Goal: Task Accomplishment & Management: Complete application form

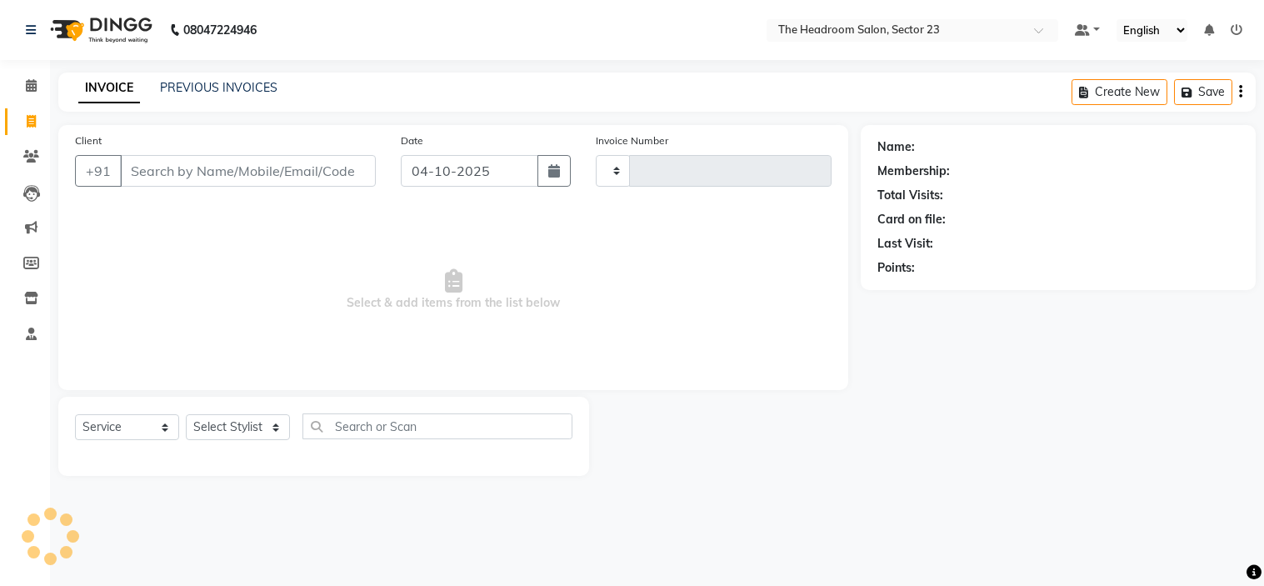
select select "service"
type input "2374"
select select "6796"
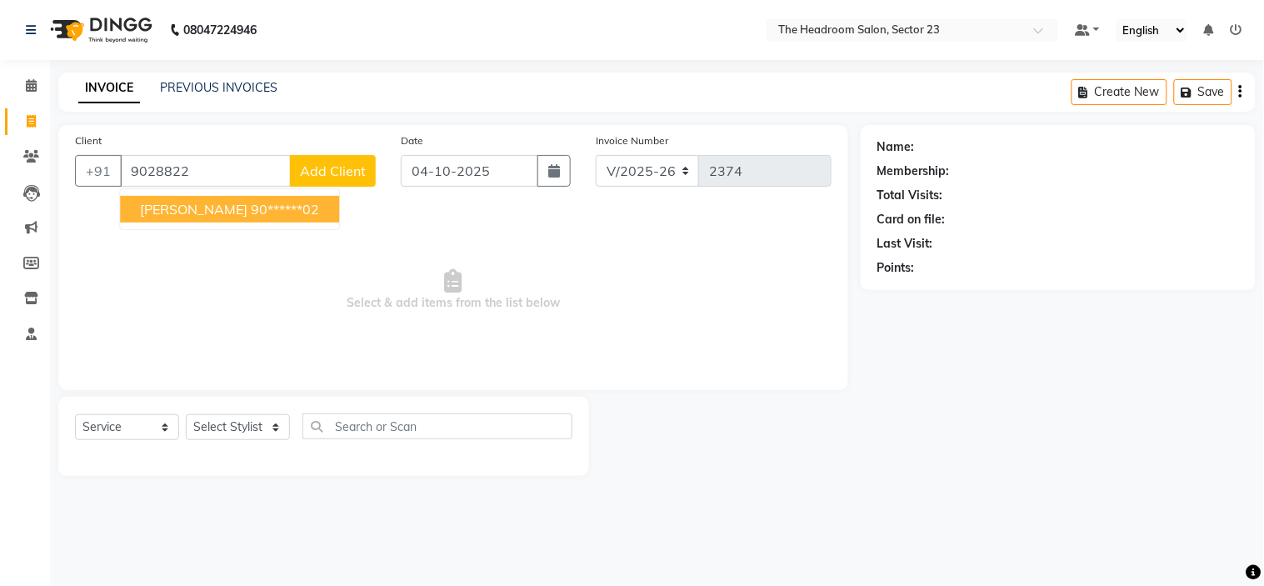
click at [251, 208] on ngb-highlight "90******02" at bounding box center [285, 209] width 68 height 17
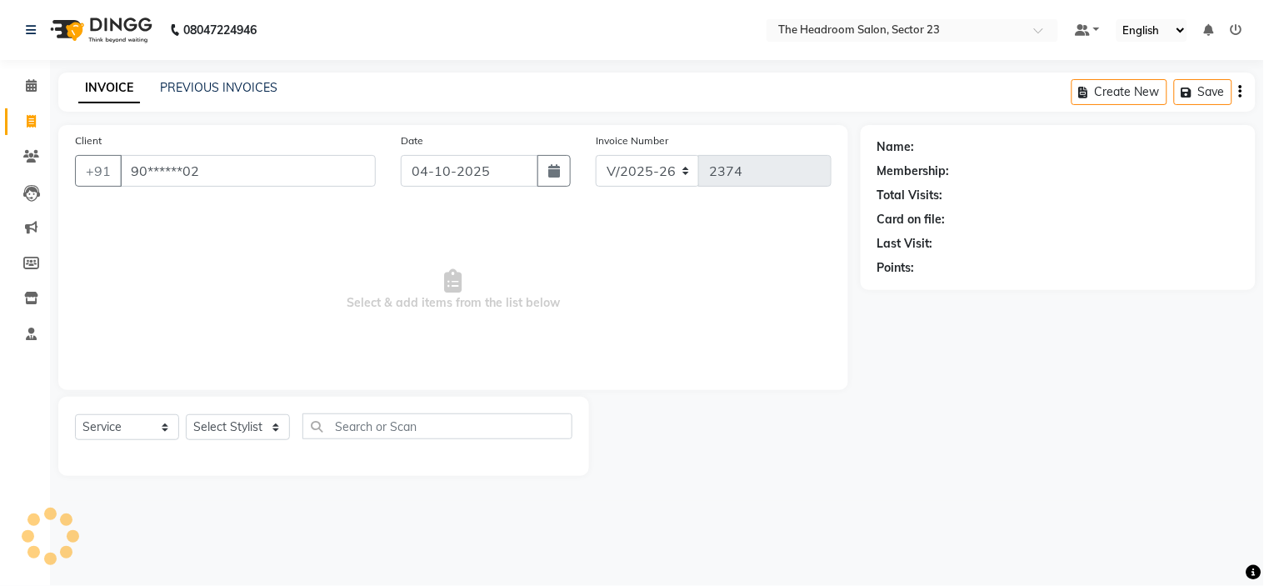
type input "90******02"
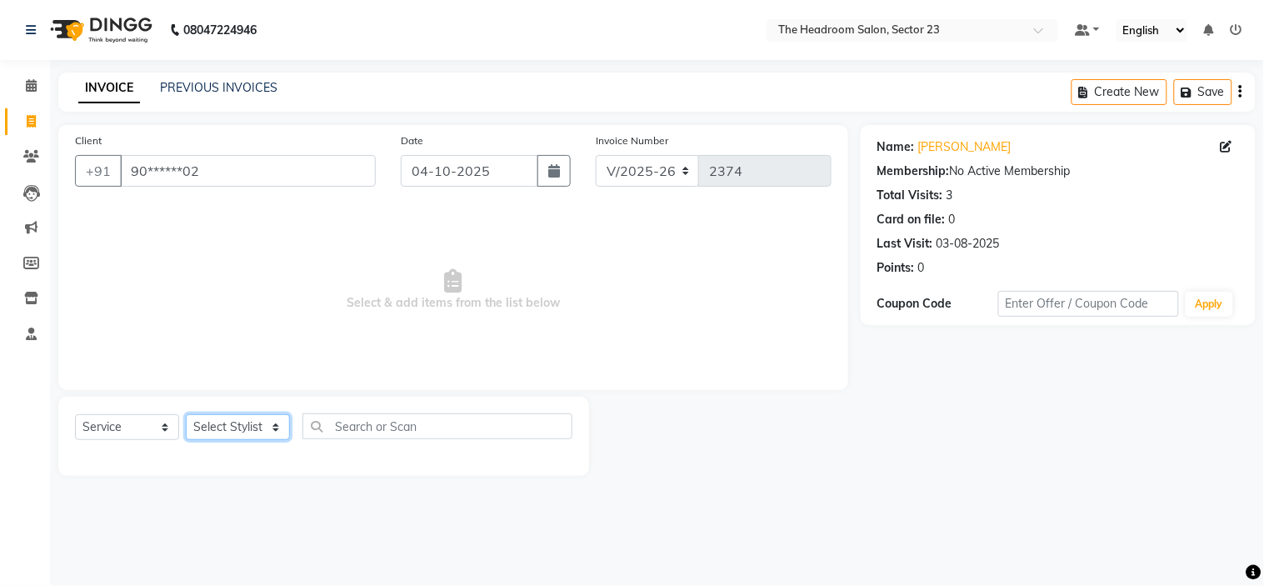
click at [267, 423] on select "Select Stylist [PERSON_NAME] [PERSON_NAME] [PERSON_NAME] Manager [PERSON_NAME] …" at bounding box center [238, 427] width 104 height 26
select select "53424"
click at [186, 415] on select "Select Stylist [PERSON_NAME] [PERSON_NAME] [PERSON_NAME] Manager [PERSON_NAME] …" at bounding box center [238, 427] width 104 height 26
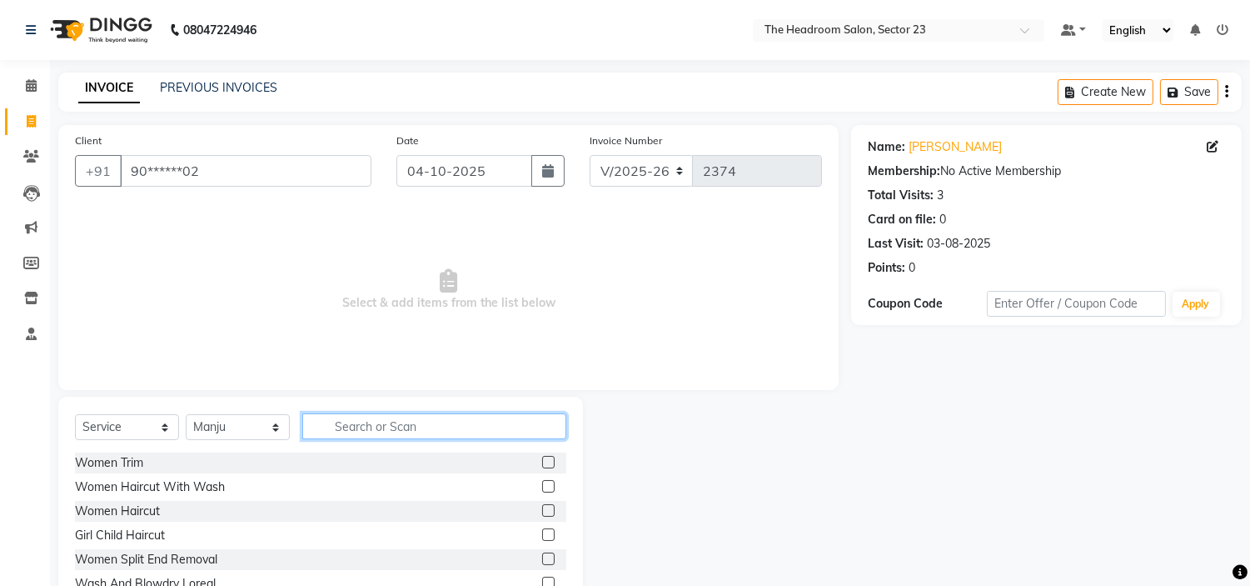
click at [350, 423] on input "text" at bounding box center [434, 426] width 264 height 26
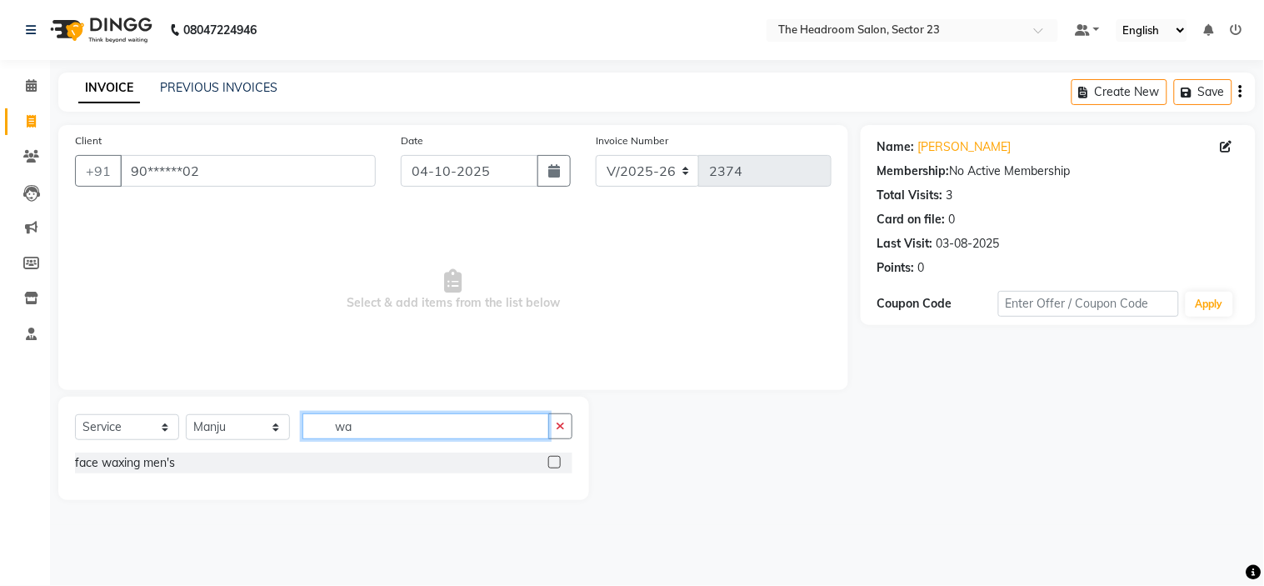
type input "w"
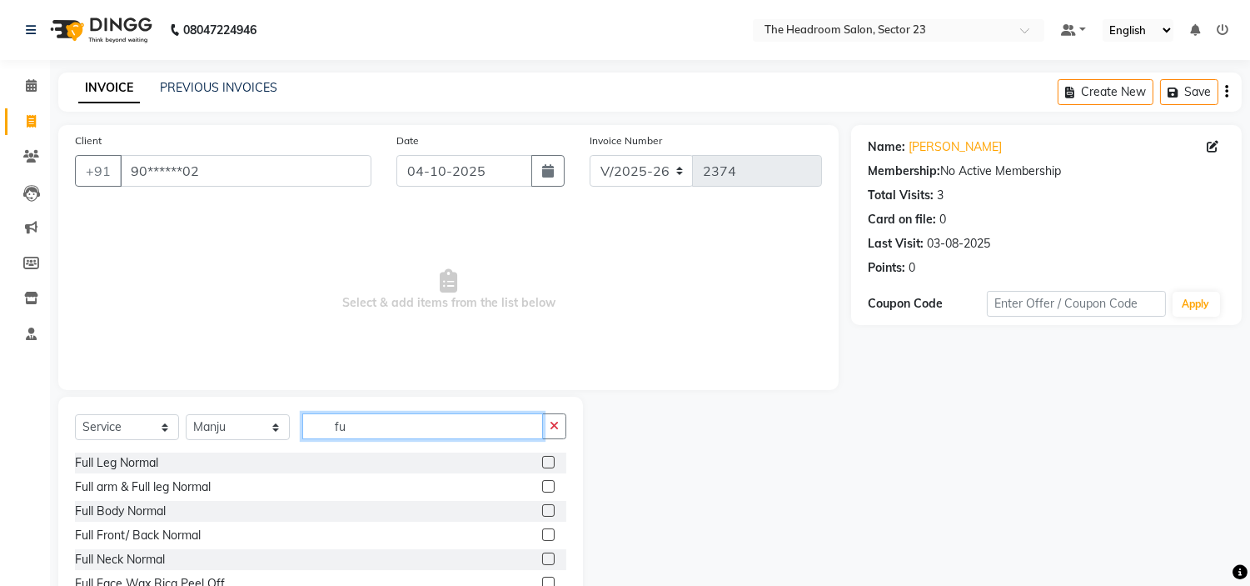
type input "f"
type input "eye"
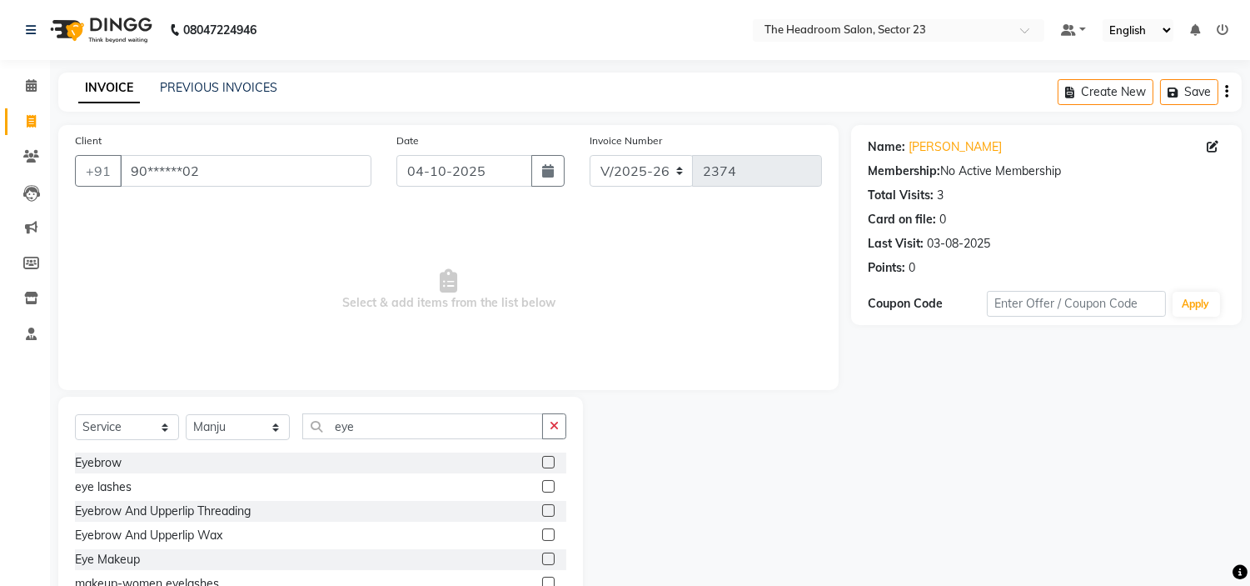
click at [542, 537] on label at bounding box center [548, 534] width 12 height 12
click at [542, 537] on input "checkbox" at bounding box center [547, 535] width 11 height 11
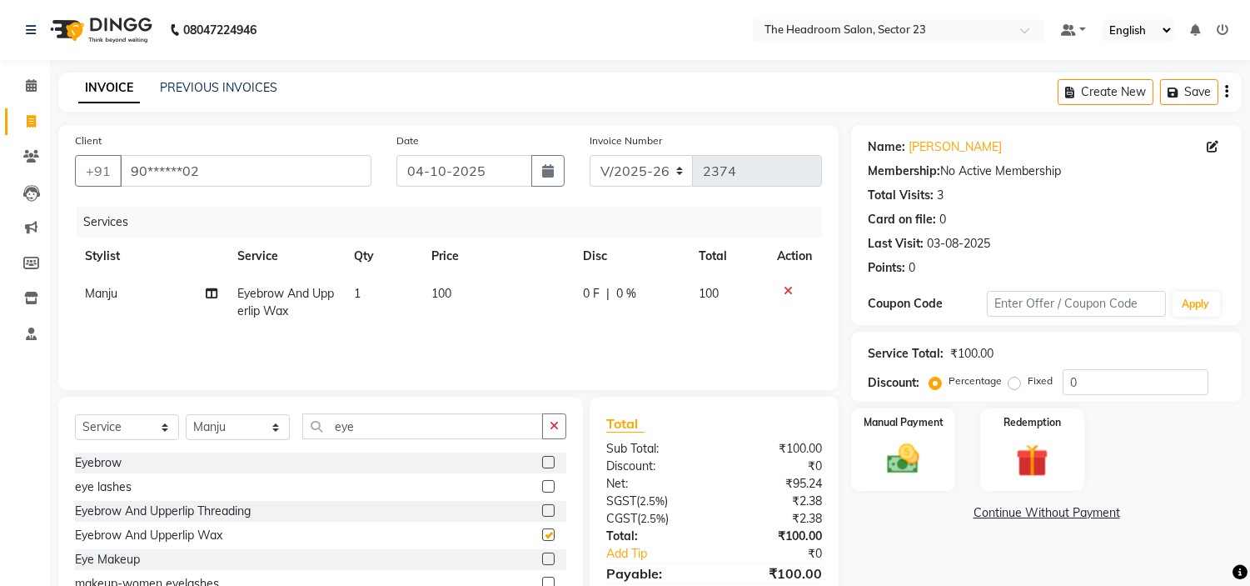
checkbox input "false"
click at [373, 425] on input "eye" at bounding box center [422, 426] width 241 height 26
type input "e"
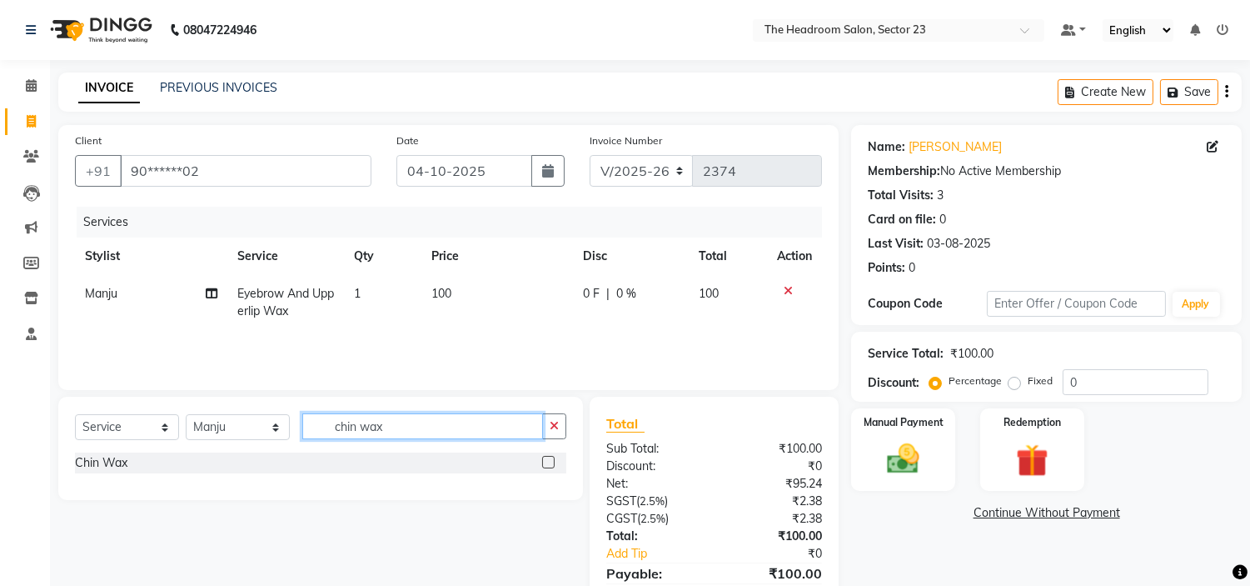
type input "chin wax"
click at [546, 461] on label at bounding box center [548, 462] width 12 height 12
click at [546, 461] on input "checkbox" at bounding box center [547, 462] width 11 height 11
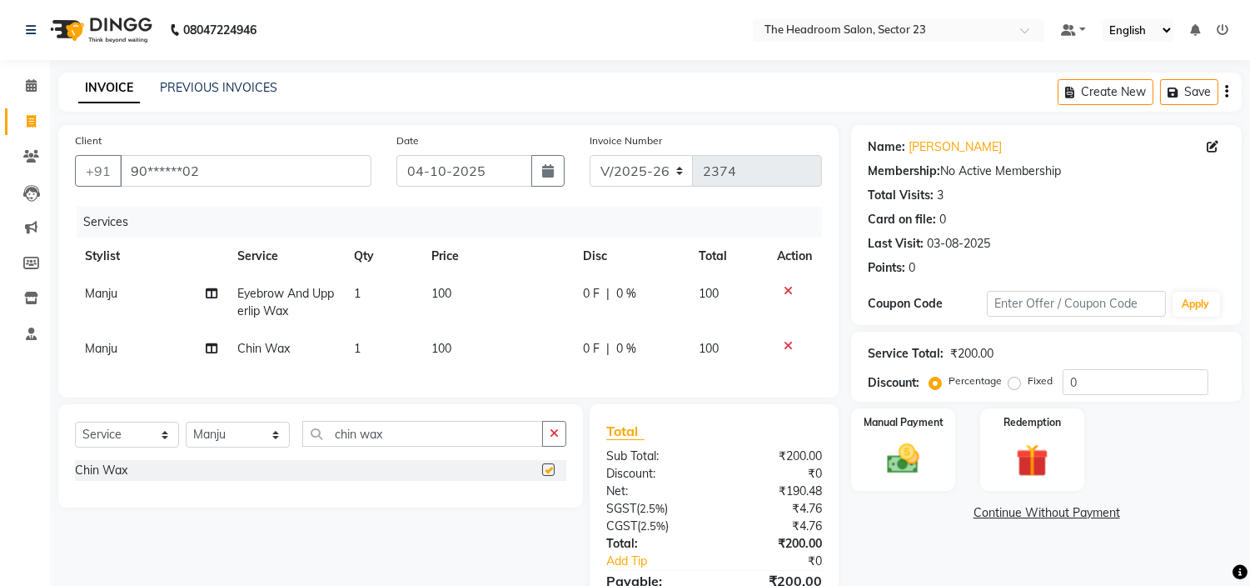
checkbox input "false"
click at [417, 440] on input "chin wax" at bounding box center [422, 434] width 241 height 26
type input "c"
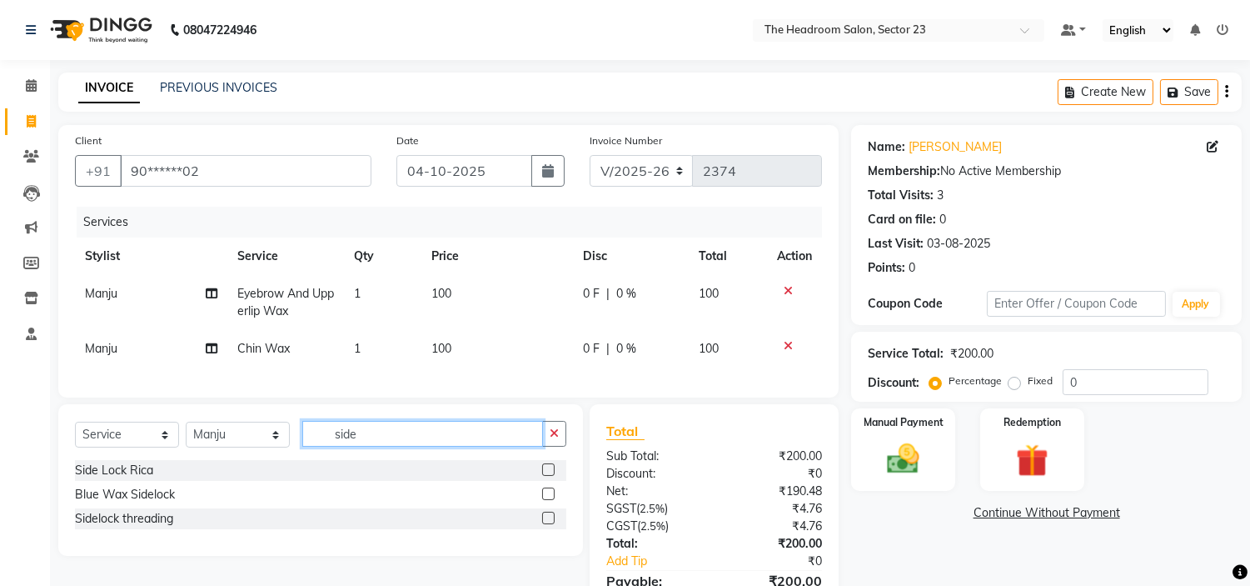
type input "side"
click at [547, 476] on label at bounding box center [548, 469] width 12 height 12
click at [547, 476] on input "checkbox" at bounding box center [547, 470] width 11 height 11
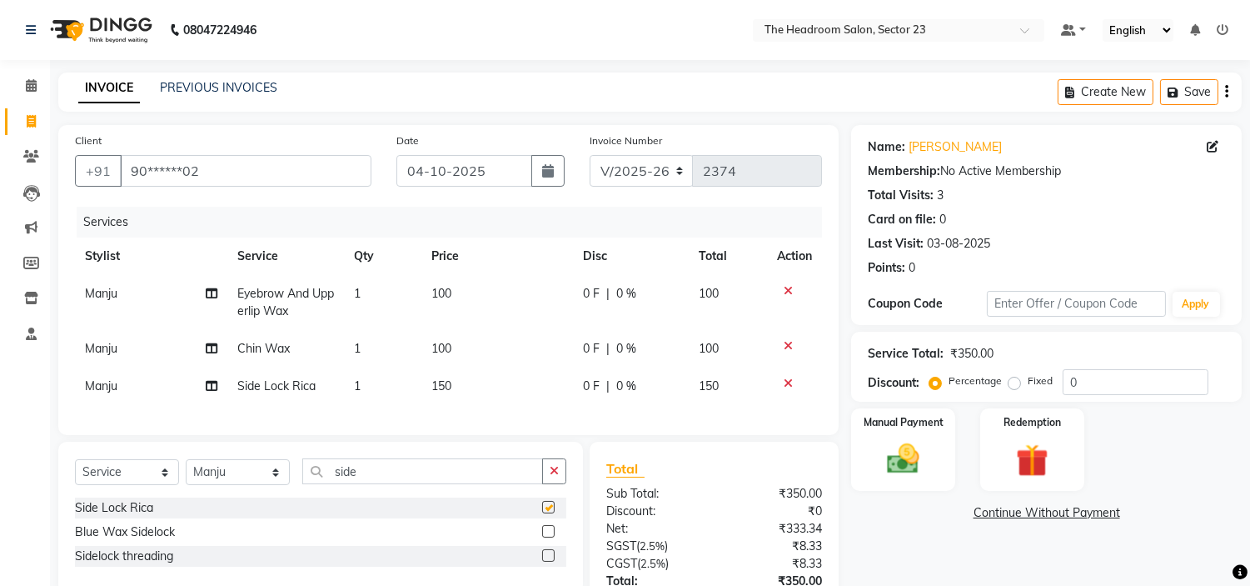
checkbox input "false"
click at [472, 484] on input "side" at bounding box center [422, 471] width 241 height 26
type input "s"
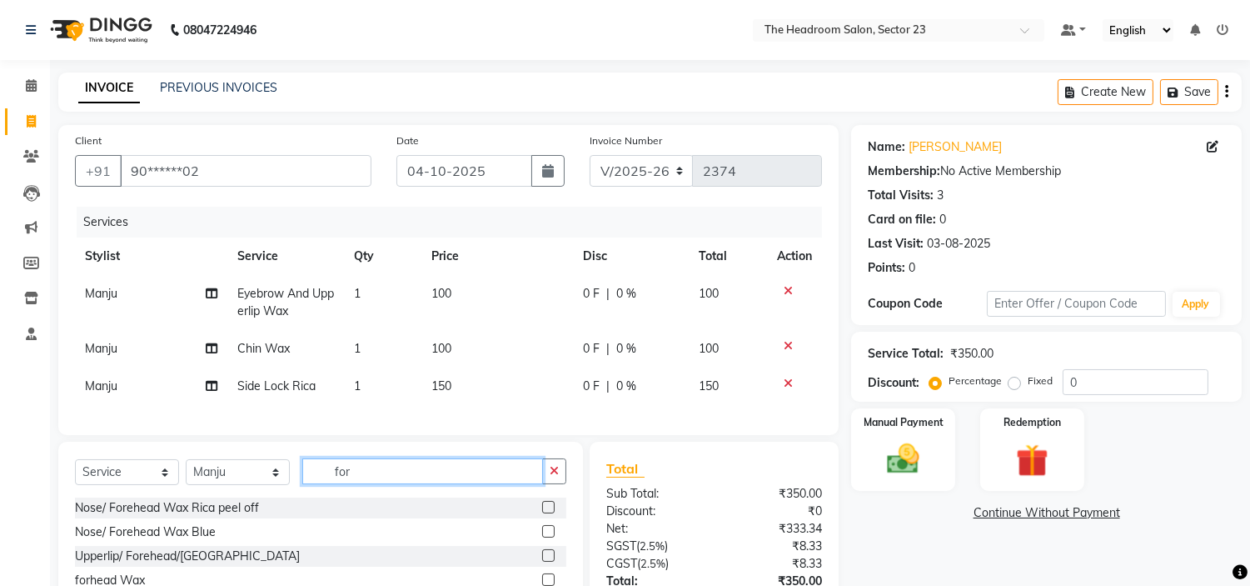
type input "for"
click at [548, 513] on label at bounding box center [548, 507] width 12 height 12
click at [548, 513] on input "checkbox" at bounding box center [547, 507] width 11 height 11
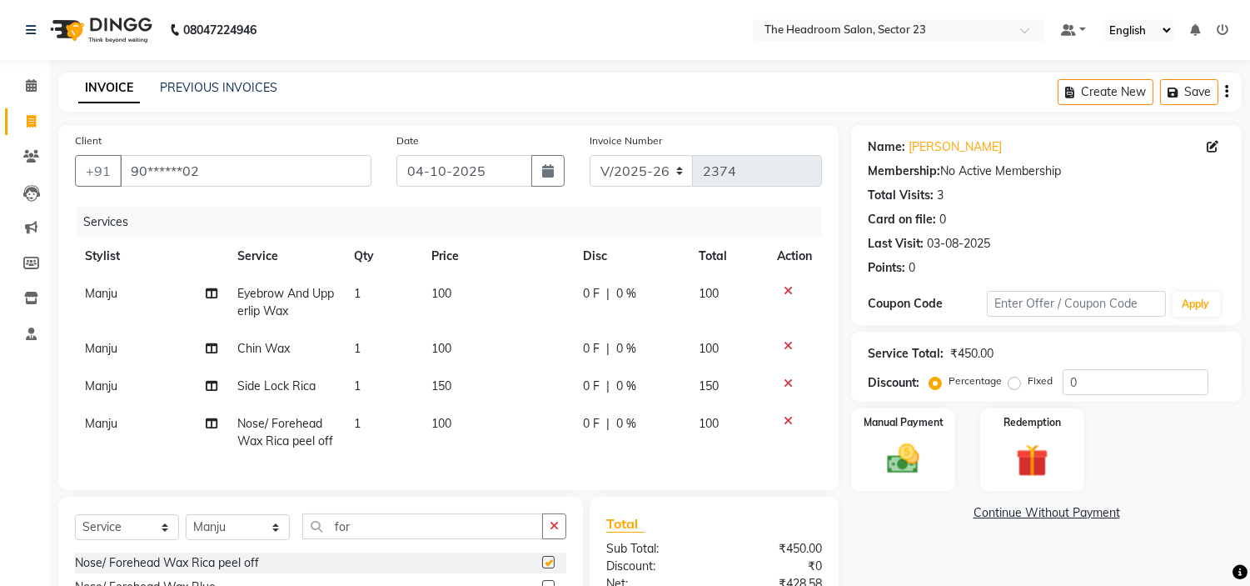
checkbox input "false"
click at [427, 525] on div "Select Service Product Membership Package Voucher Prepaid Gift Card Select Styl…" at bounding box center [320, 585] width 525 height 176
click at [420, 538] on input "for" at bounding box center [422, 526] width 241 height 26
type input "f"
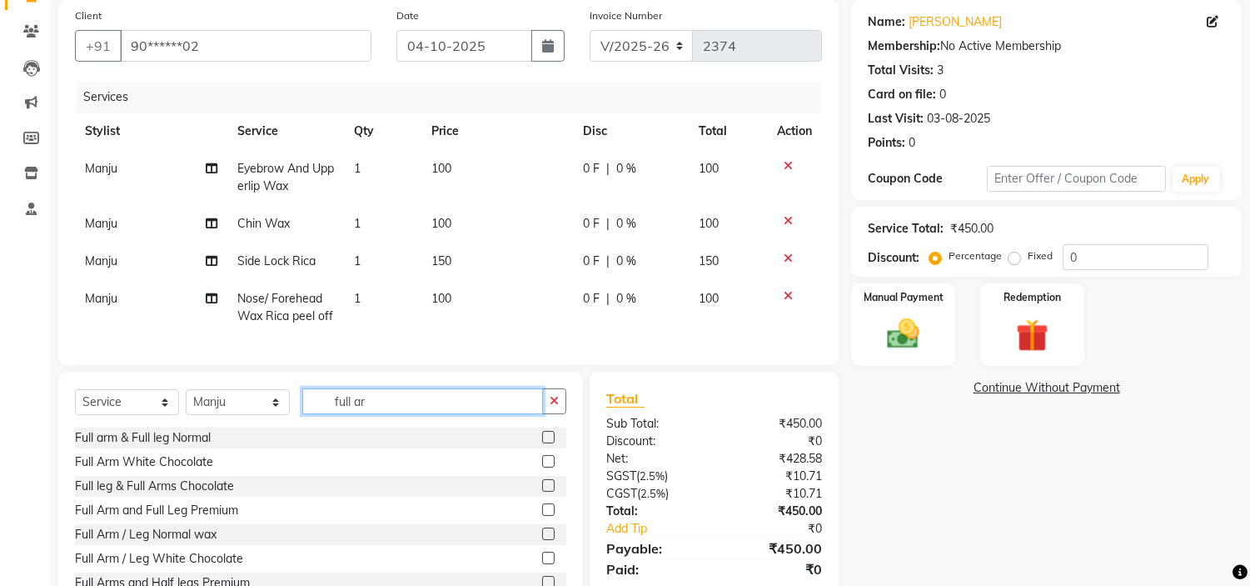
type input "full ar"
click at [542, 540] on label at bounding box center [548, 533] width 12 height 12
click at [542, 540] on input "checkbox" at bounding box center [547, 534] width 11 height 11
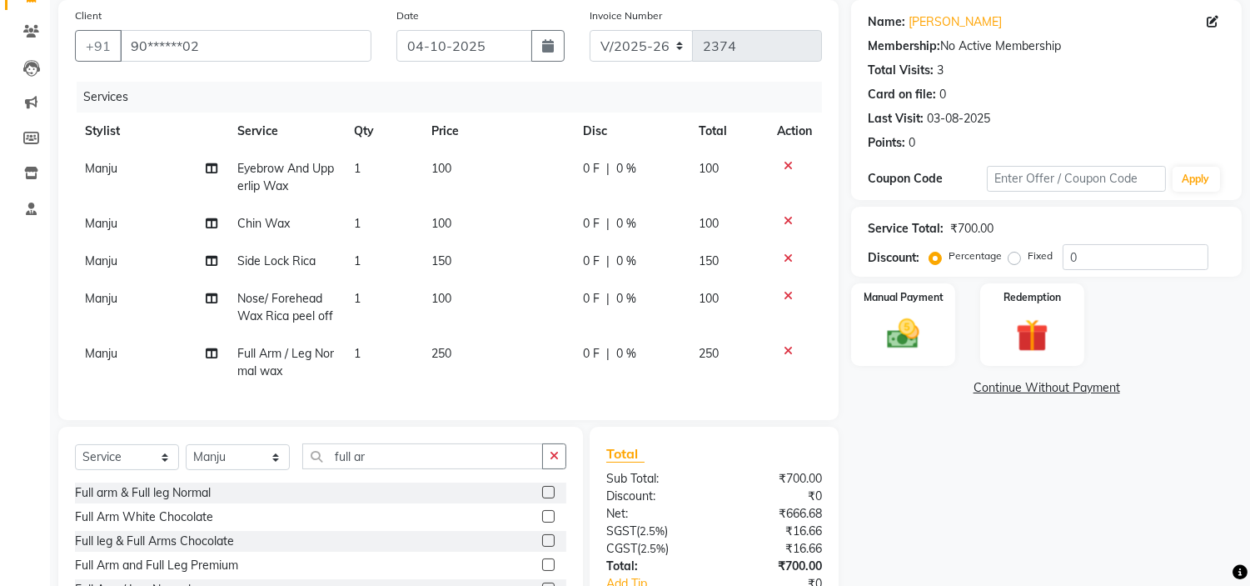
checkbox input "false"
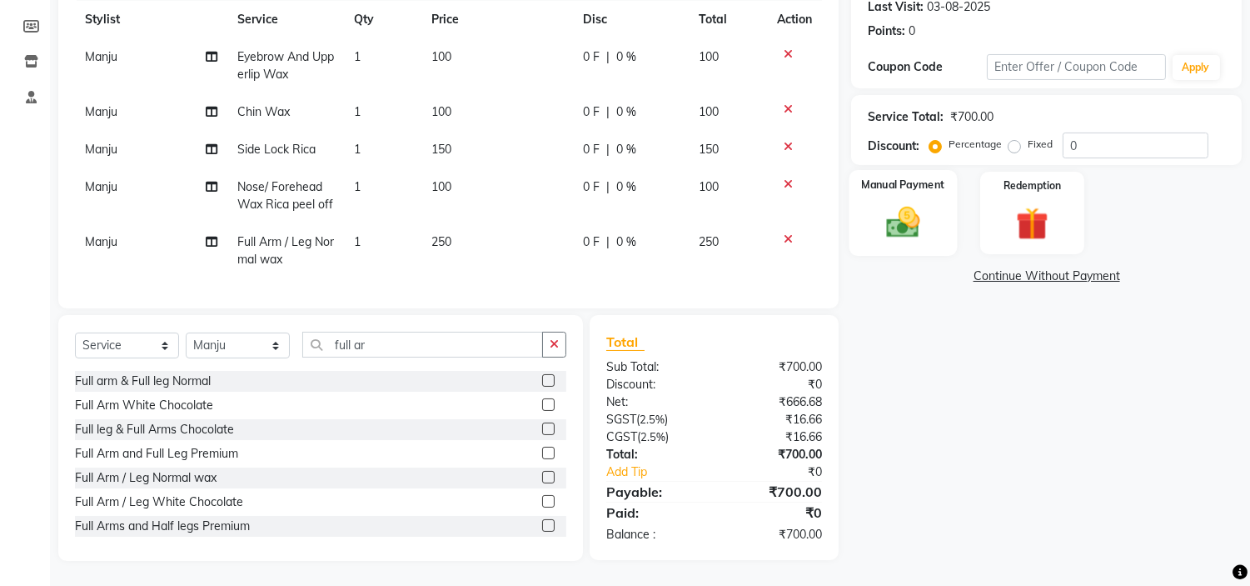
click at [881, 203] on img at bounding box center [903, 222] width 55 height 39
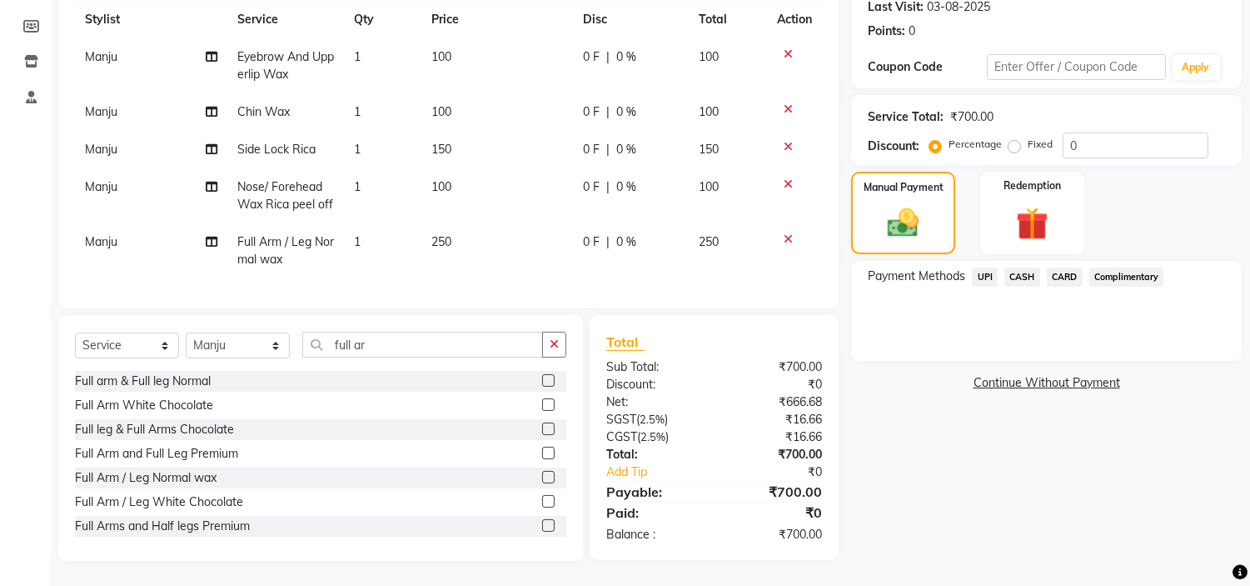
click at [1028, 137] on label "Fixed" at bounding box center [1040, 144] width 25 height 15
click at [1012, 138] on input "Fixed" at bounding box center [1018, 144] width 12 height 12
radio input "true"
click at [1118, 132] on input "0" at bounding box center [1136, 145] width 146 height 26
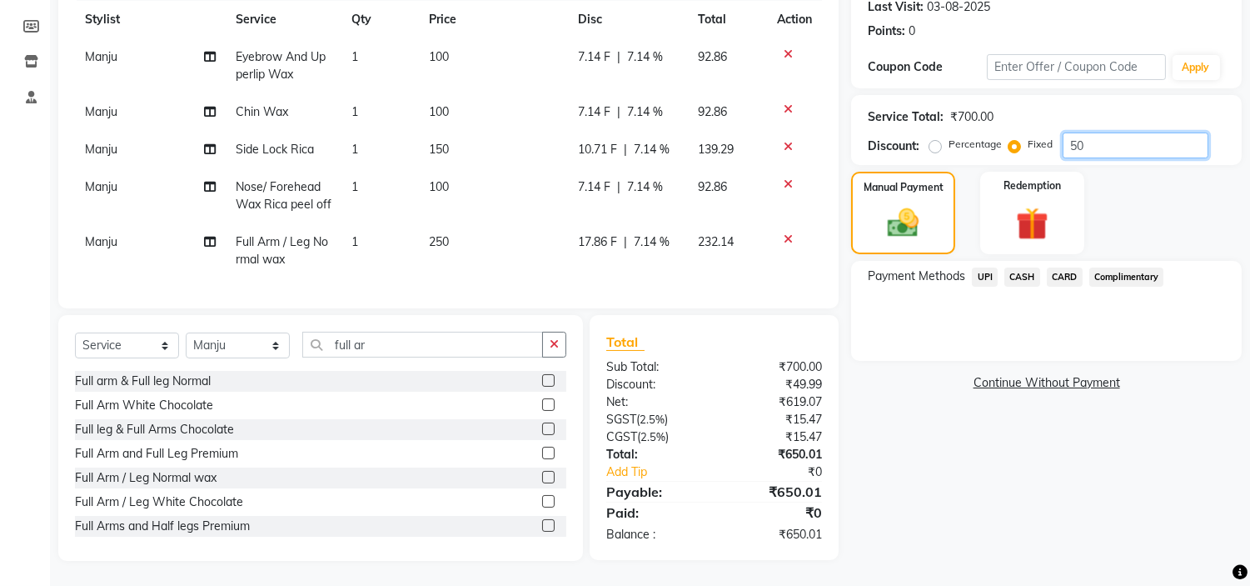
type input "50"
click at [947, 489] on div "Name: [PERSON_NAME] Membership: No Active Membership Total Visits: 3 Card on fi…" at bounding box center [1052, 224] width 403 height 672
click at [983, 267] on span "UPI" at bounding box center [985, 276] width 26 height 19
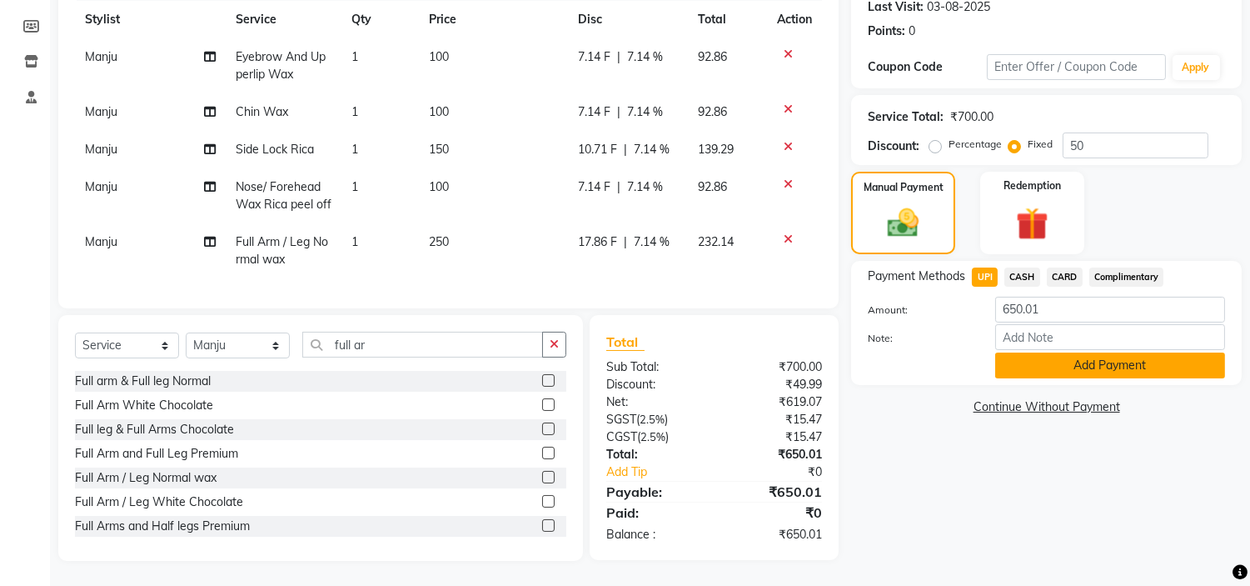
click at [1051, 352] on button "Add Payment" at bounding box center [1111, 365] width 230 height 26
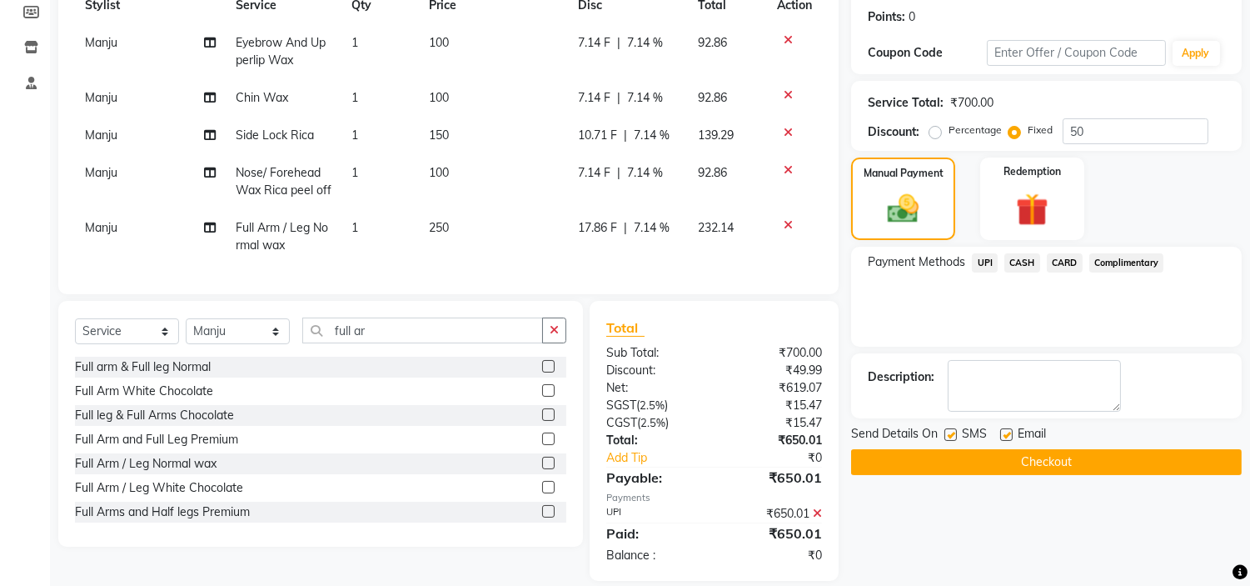
scroll to position [284, 0]
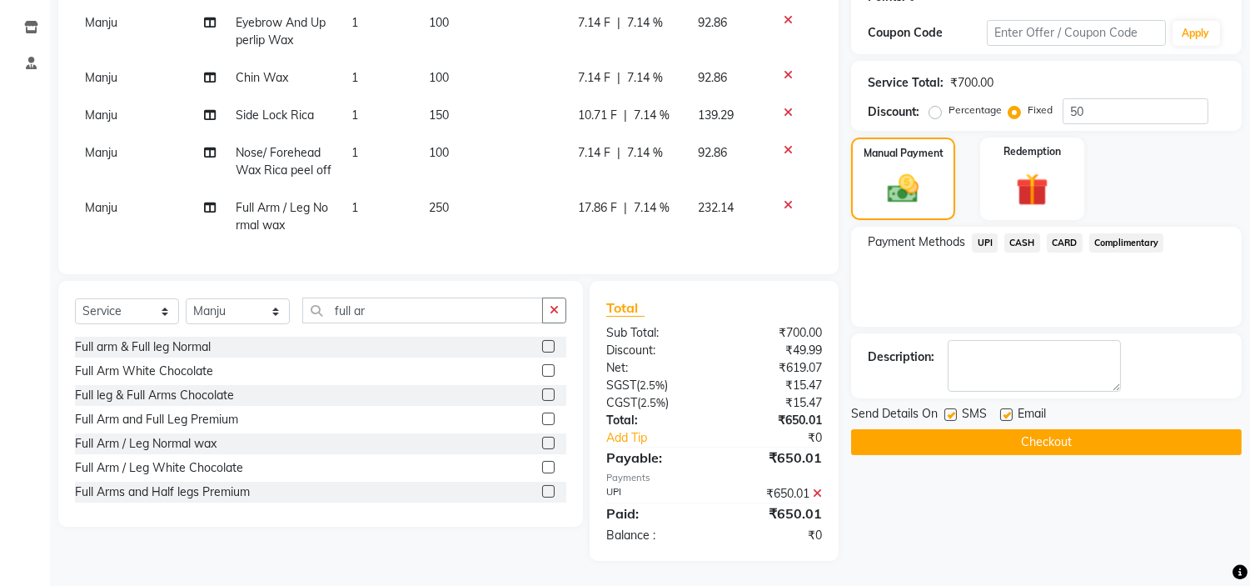
click at [1064, 437] on button "Checkout" at bounding box center [1046, 442] width 391 height 26
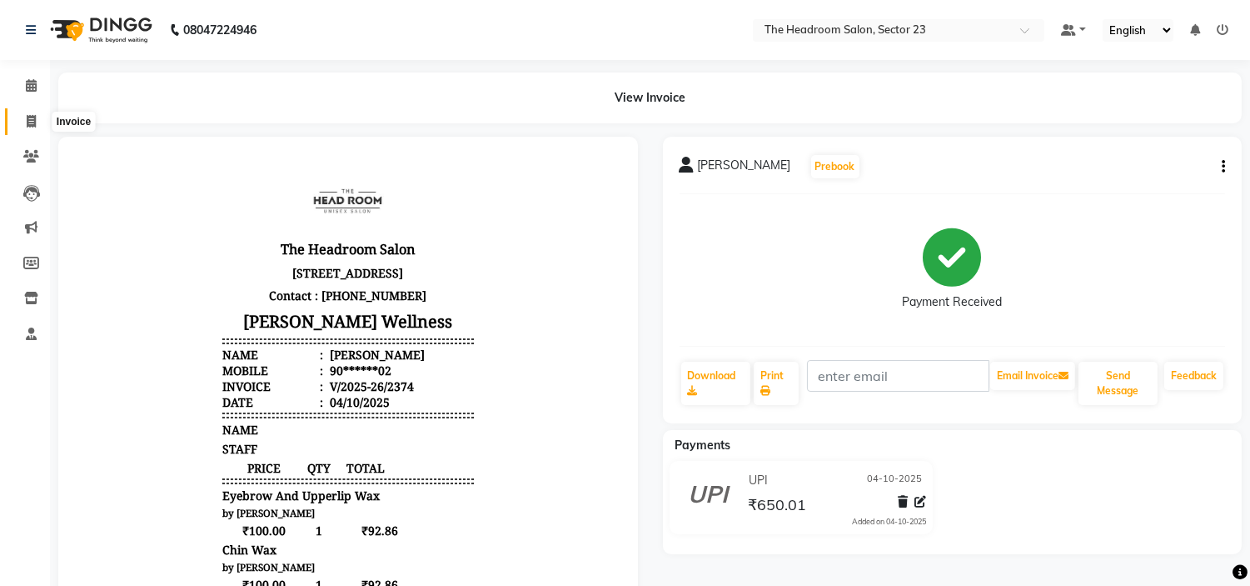
click at [30, 126] on icon at bounding box center [31, 121] width 9 height 12
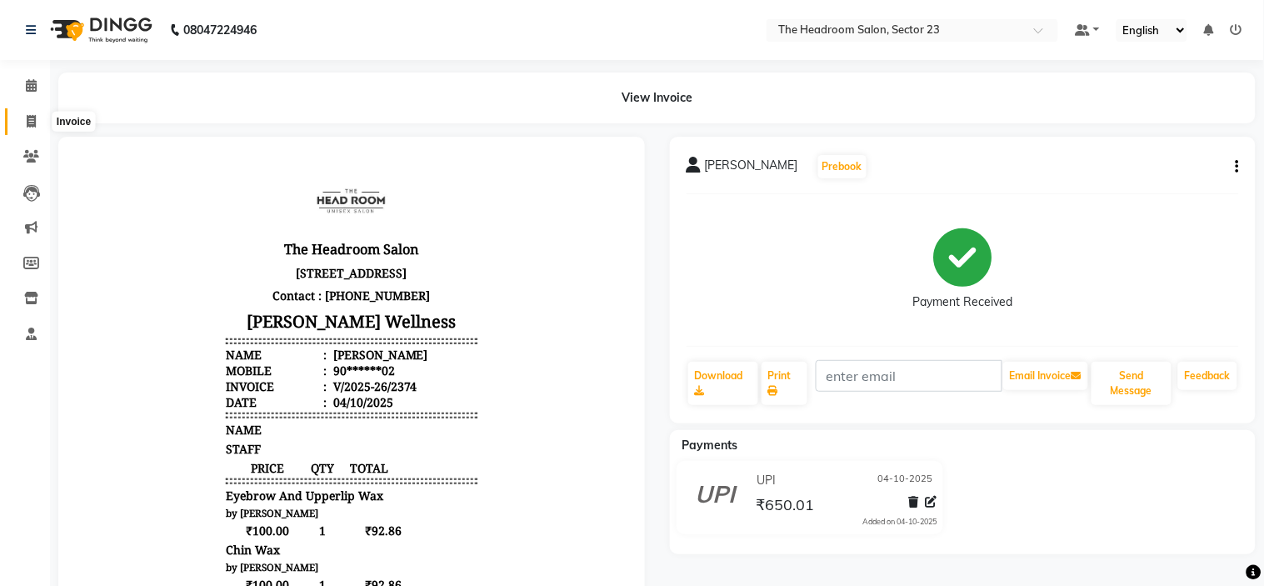
select select "service"
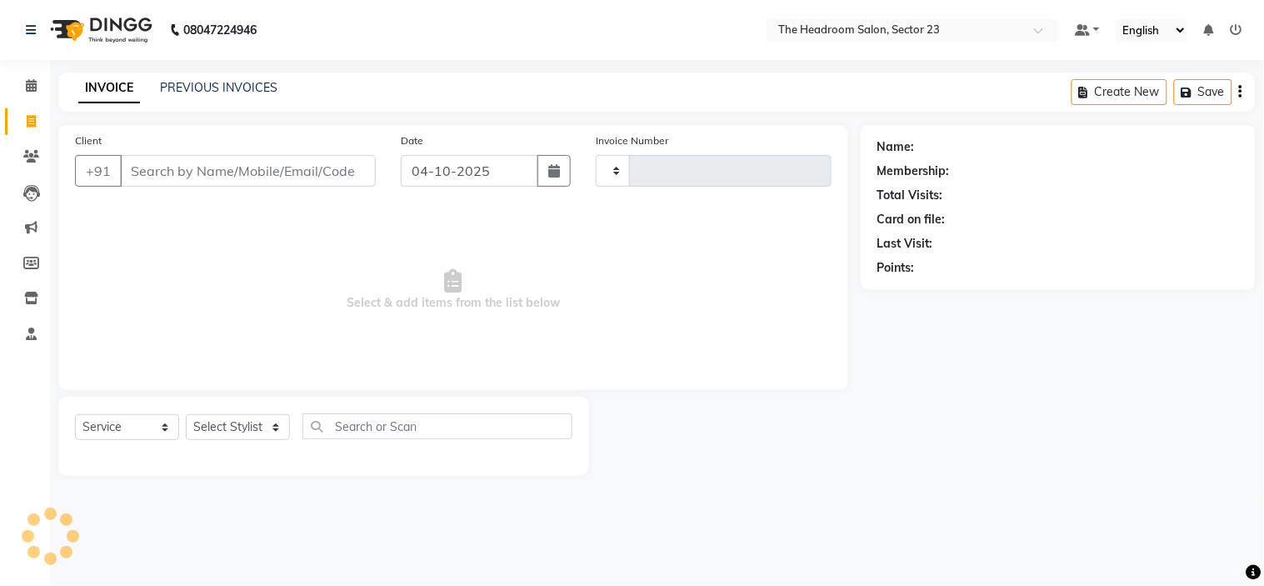
type input "2375"
select select "6796"
click at [244, 422] on select "Select Stylist [PERSON_NAME] [PERSON_NAME] [PERSON_NAME] Manager [PERSON_NAME] …" at bounding box center [238, 427] width 104 height 26
select select "64907"
click at [186, 415] on select "Select Stylist [PERSON_NAME] [PERSON_NAME] [PERSON_NAME] Manager [PERSON_NAME] …" at bounding box center [238, 427] width 104 height 26
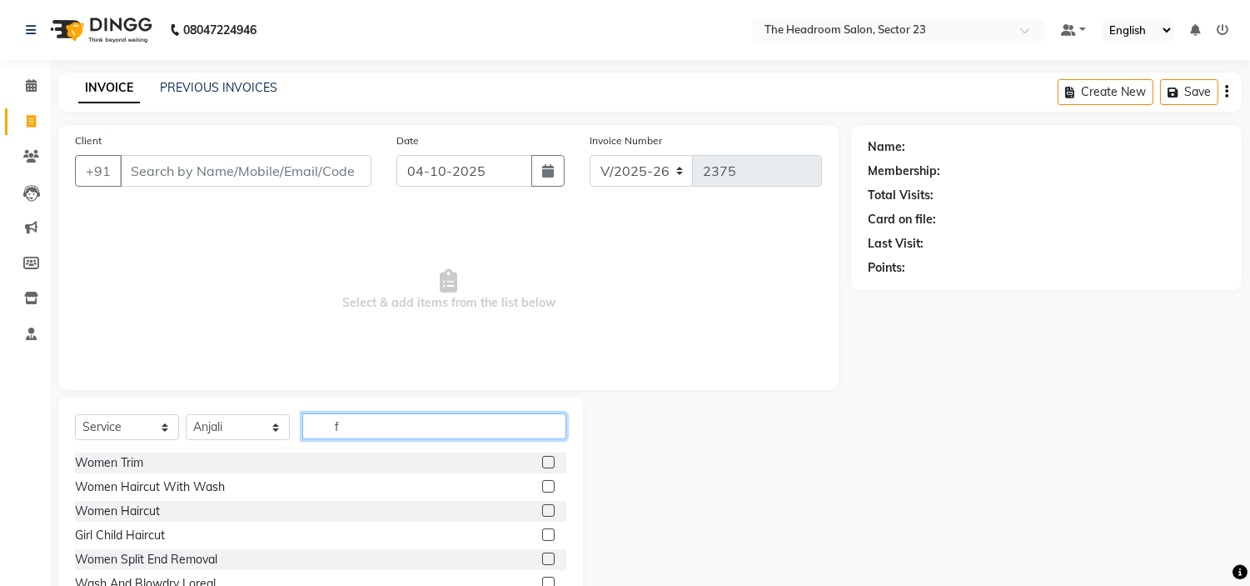
click at [357, 431] on input "f" at bounding box center [434, 426] width 264 height 26
type input "full arm"
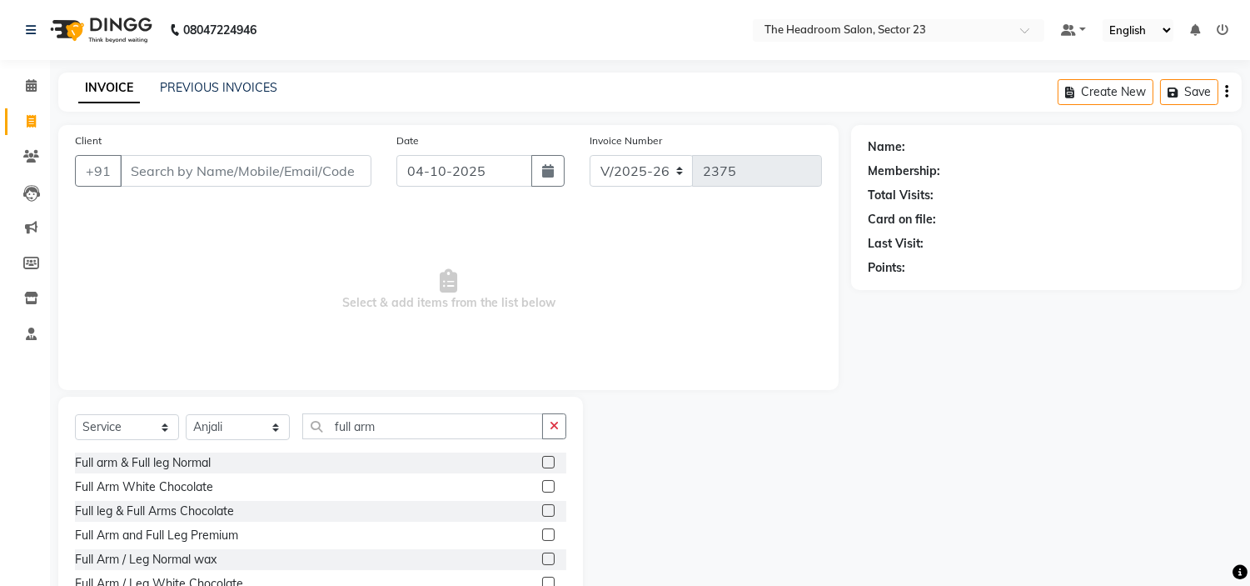
click at [542, 561] on label at bounding box center [548, 558] width 12 height 12
click at [542, 561] on input "checkbox" at bounding box center [547, 559] width 11 height 11
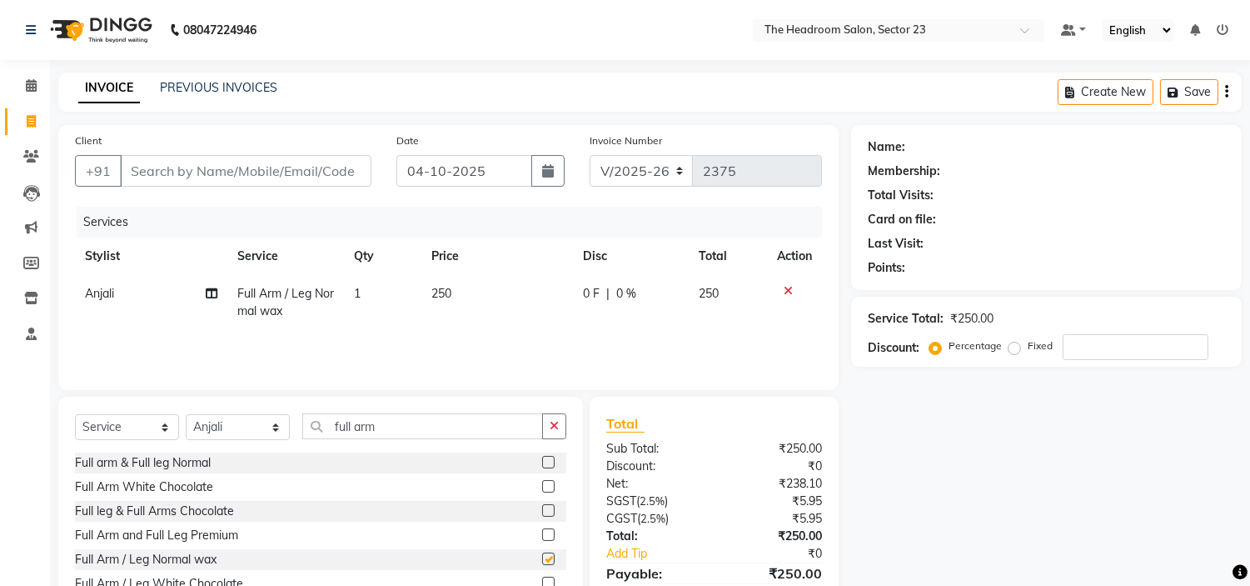
checkbox input "false"
click at [448, 410] on div "Select Service Product Membership Package Voucher Prepaid Gift Card Select Styl…" at bounding box center [320, 520] width 525 height 246
click at [440, 427] on input "full arm" at bounding box center [422, 426] width 241 height 26
type input "f"
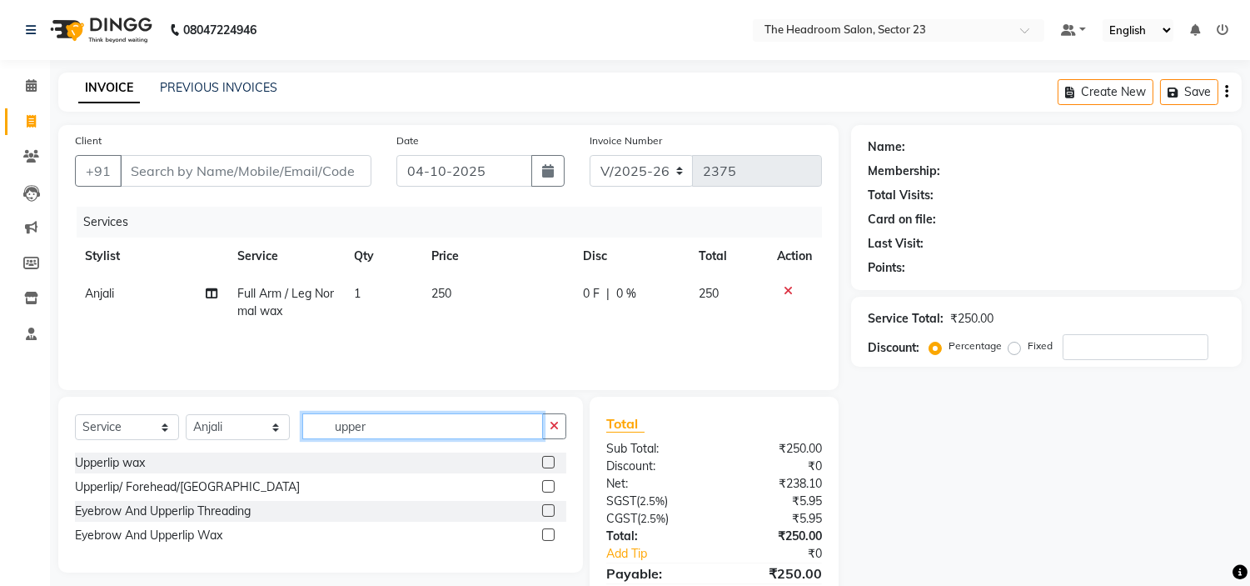
type input "upper"
click at [547, 462] on label at bounding box center [548, 462] width 12 height 12
click at [547, 462] on input "checkbox" at bounding box center [547, 462] width 11 height 11
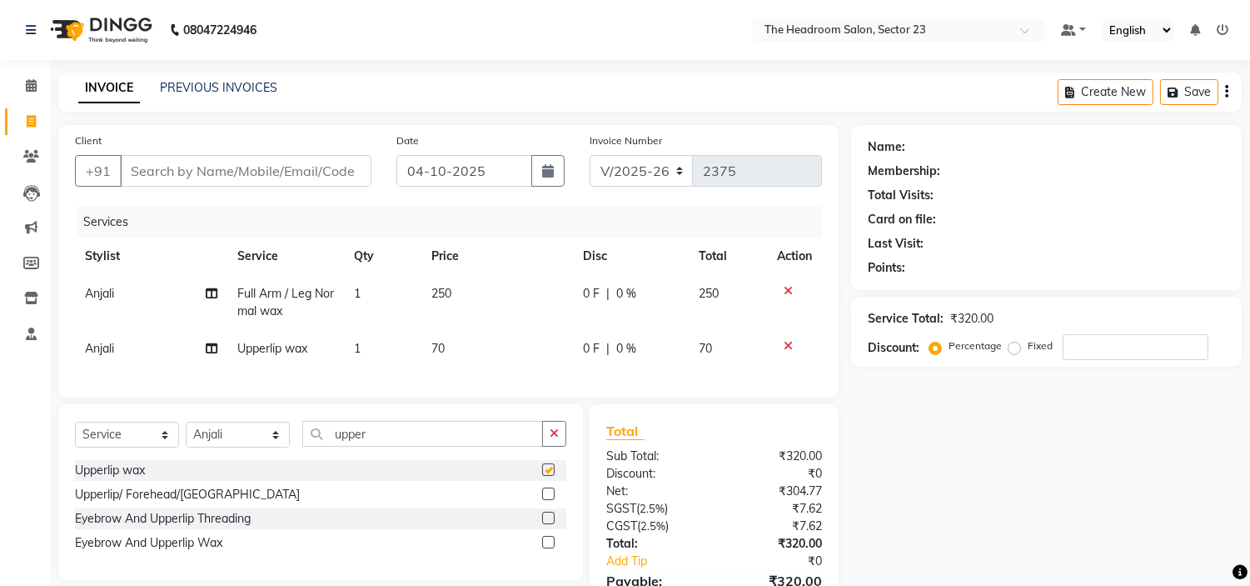
checkbox input "false"
click at [227, 447] on select "Select Stylist [PERSON_NAME] [PERSON_NAME] [PERSON_NAME] Manager [PERSON_NAME] …" at bounding box center [238, 435] width 104 height 26
select select "53424"
click at [186, 436] on select "Select Stylist [PERSON_NAME] [PERSON_NAME] [PERSON_NAME] Manager [PERSON_NAME] …" at bounding box center [238, 435] width 104 height 26
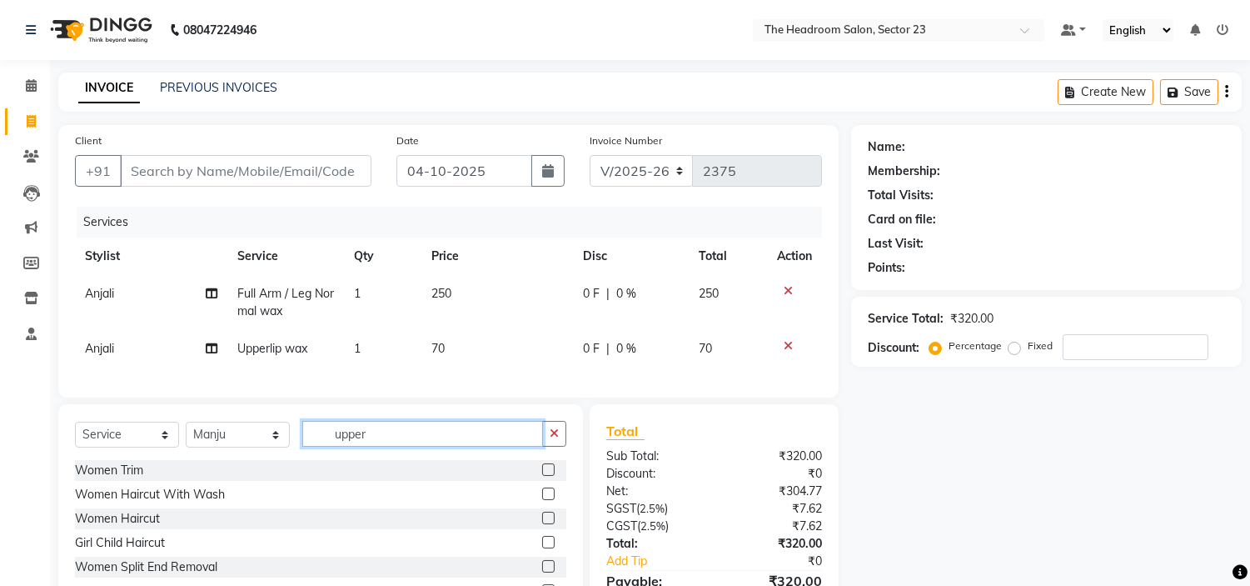
click at [419, 447] on input "upper" at bounding box center [422, 434] width 241 height 26
type input "u"
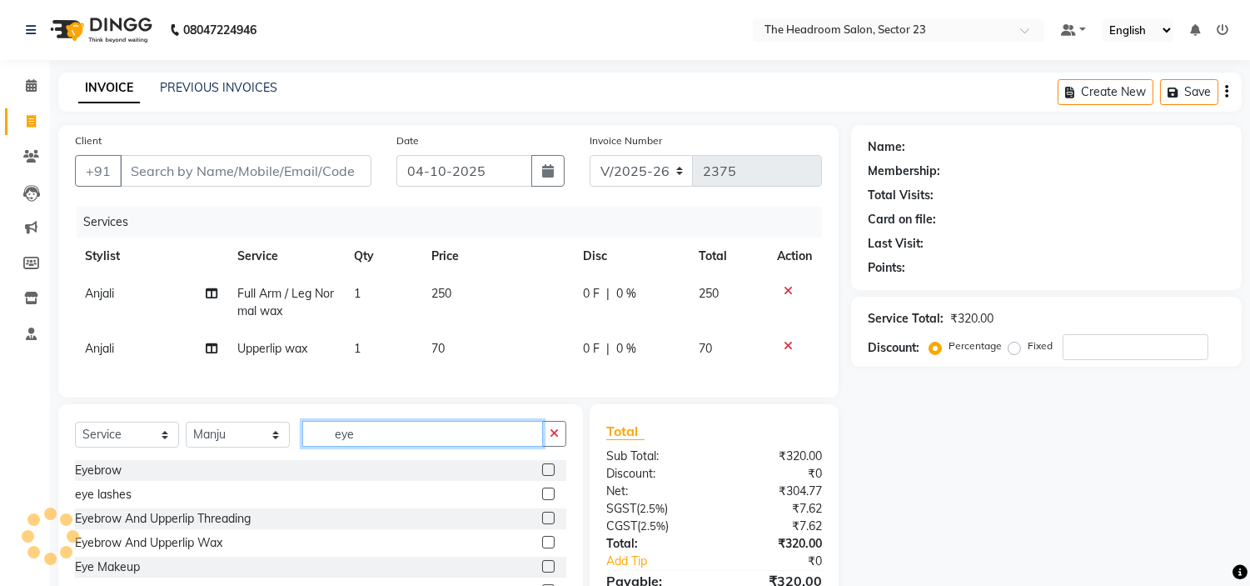
type input "eye"
click at [542, 476] on label at bounding box center [548, 469] width 12 height 12
click at [542, 476] on input "checkbox" at bounding box center [547, 470] width 11 height 11
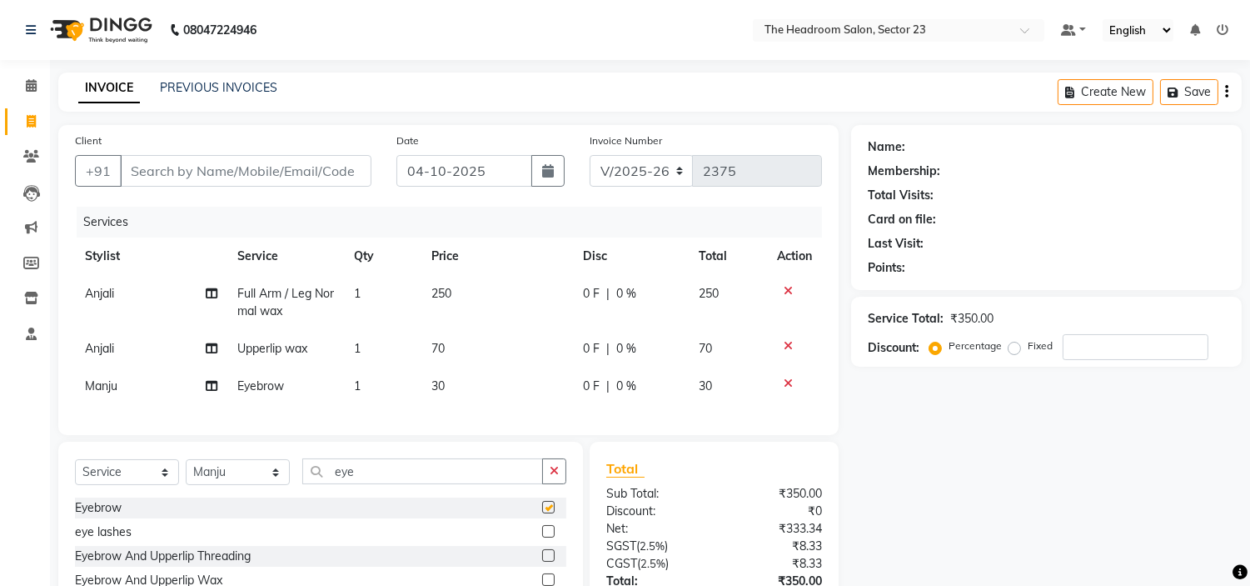
checkbox input "false"
click at [159, 164] on input "Client" at bounding box center [246, 171] width 252 height 32
type input "8"
type input "0"
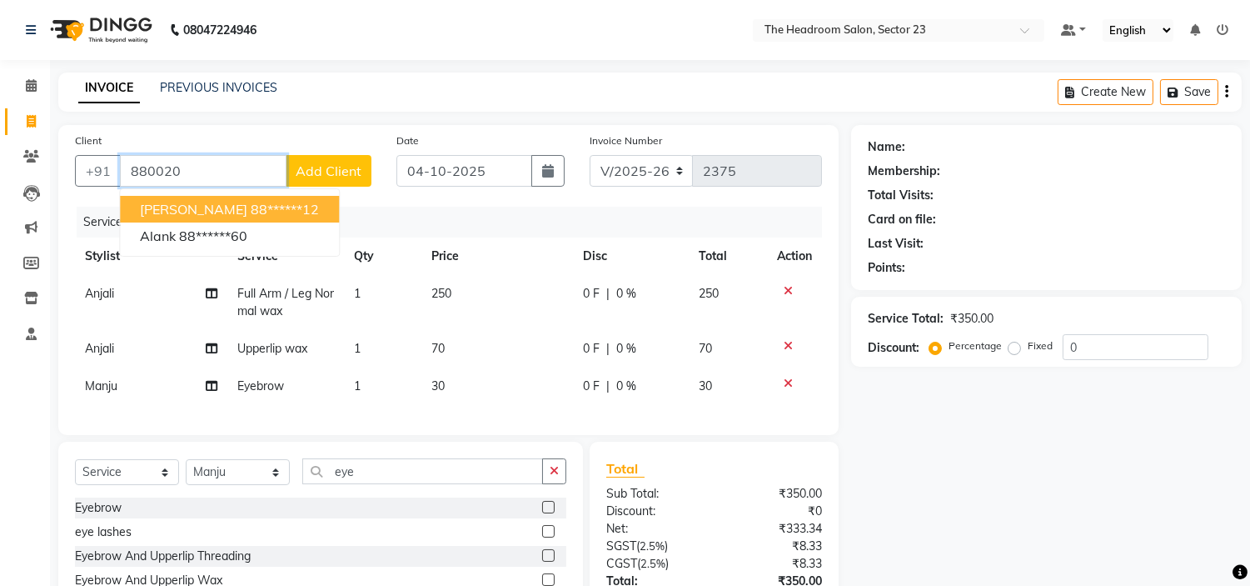
click at [251, 204] on ngb-highlight "88******12" at bounding box center [285, 209] width 68 height 17
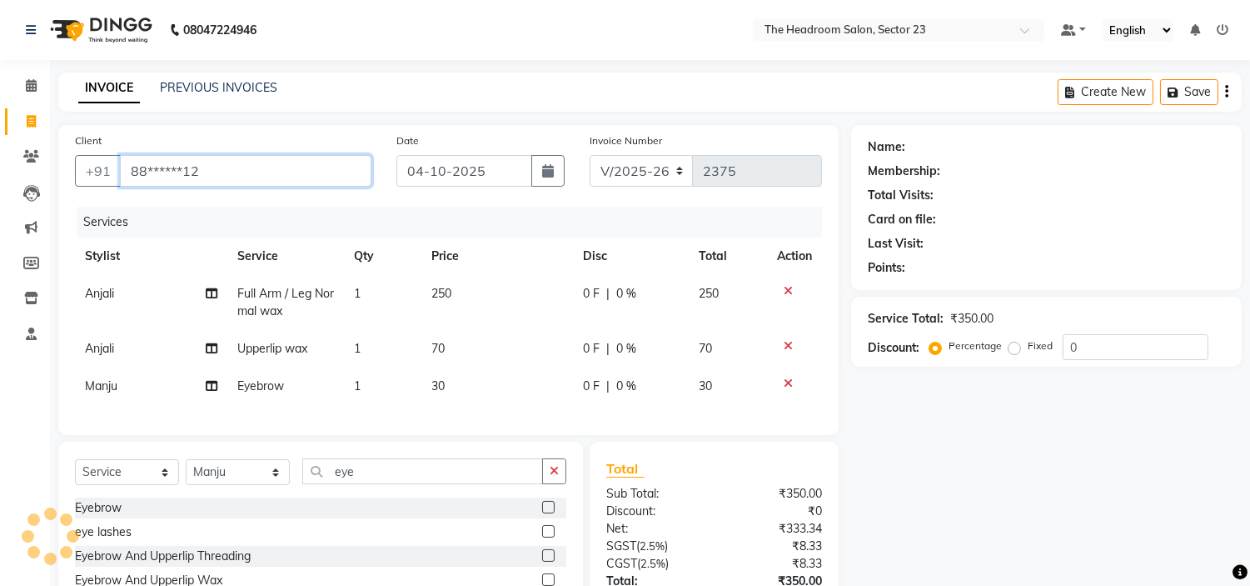
type input "88******12"
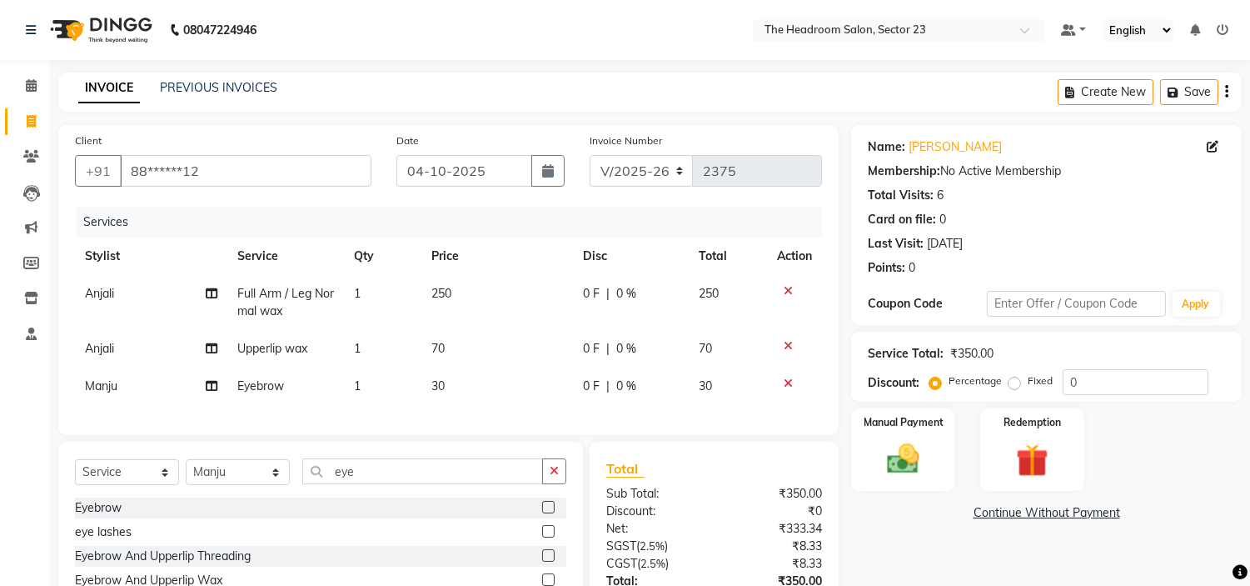
scroll to position [131, 0]
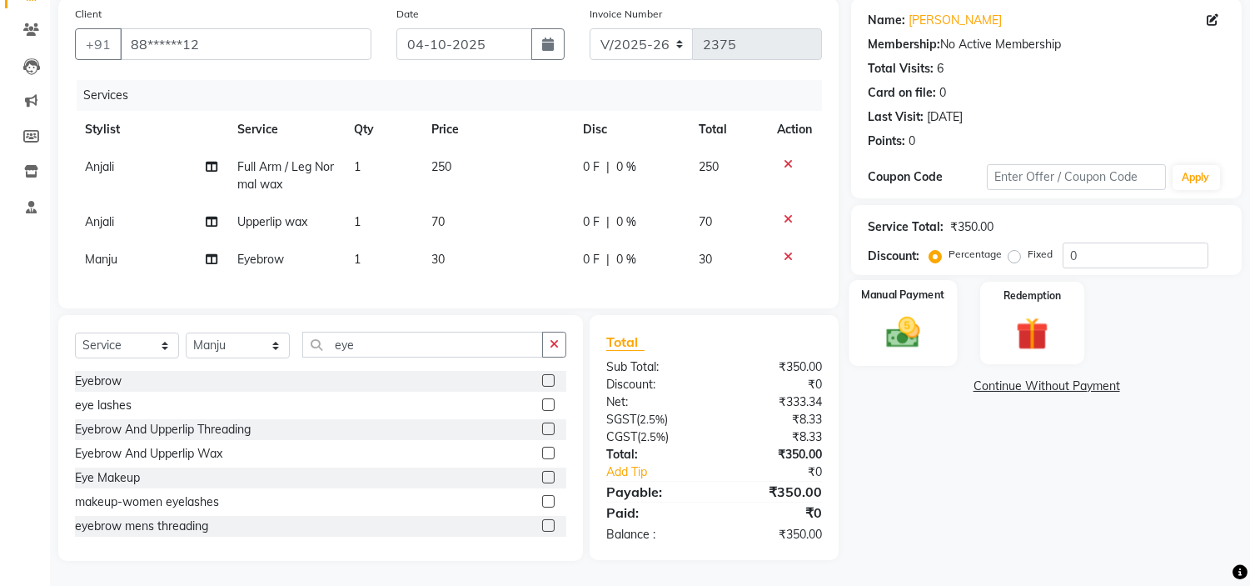
click at [923, 313] on img at bounding box center [903, 332] width 55 height 39
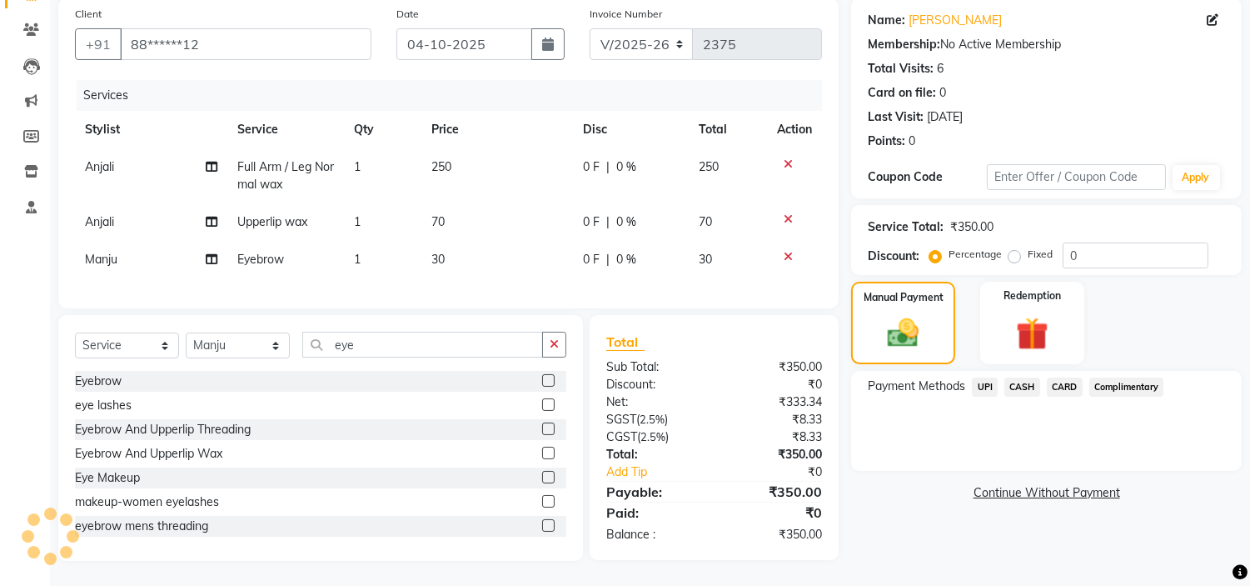
click at [1034, 385] on span "CASH" at bounding box center [1023, 386] width 36 height 19
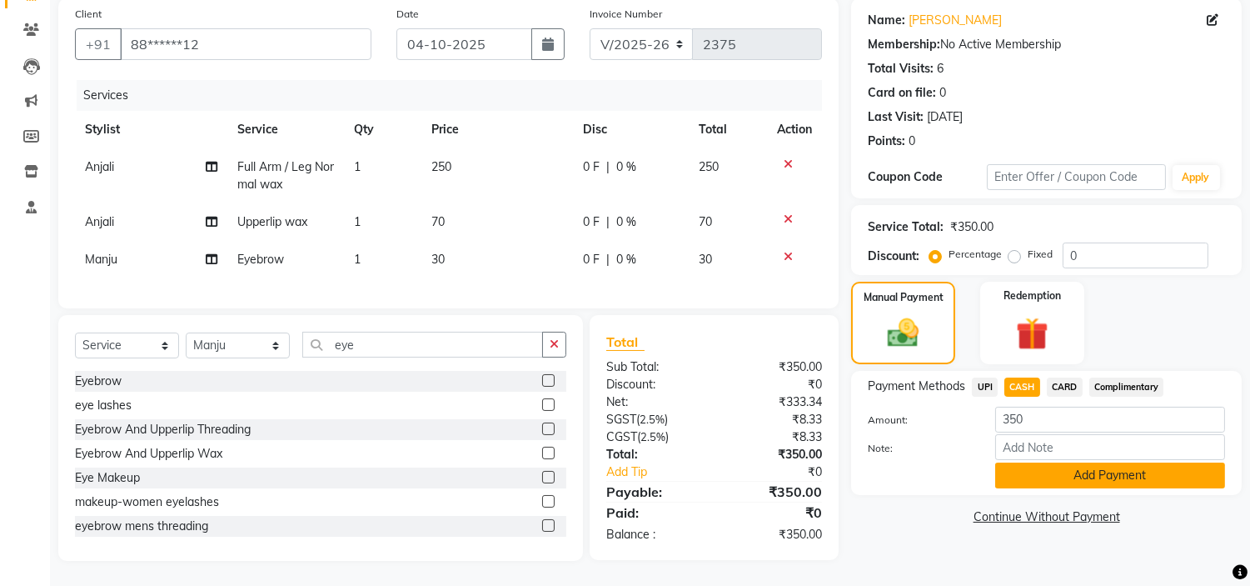
click at [1156, 472] on button "Add Payment" at bounding box center [1111, 475] width 230 height 26
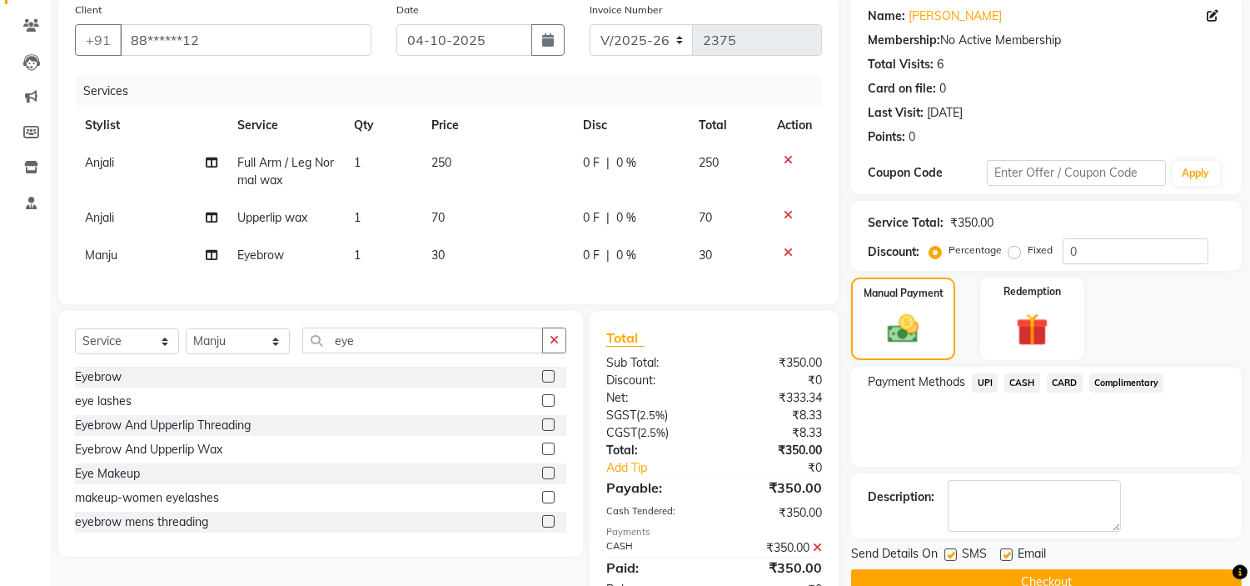
scroll to position [198, 0]
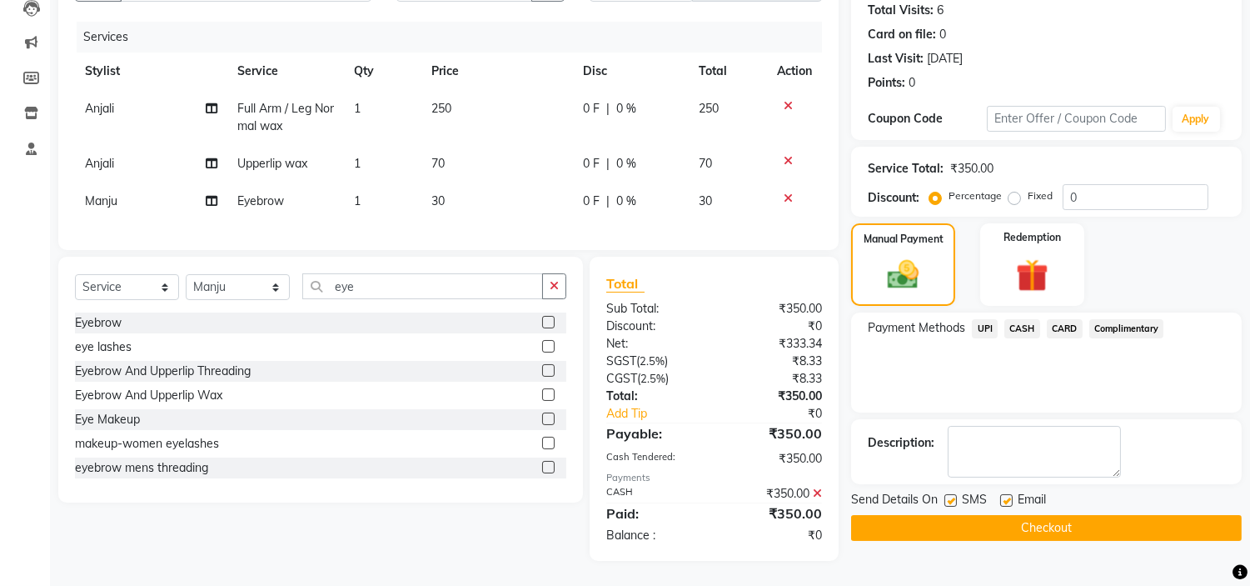
click at [1163, 515] on button "Checkout" at bounding box center [1046, 528] width 391 height 26
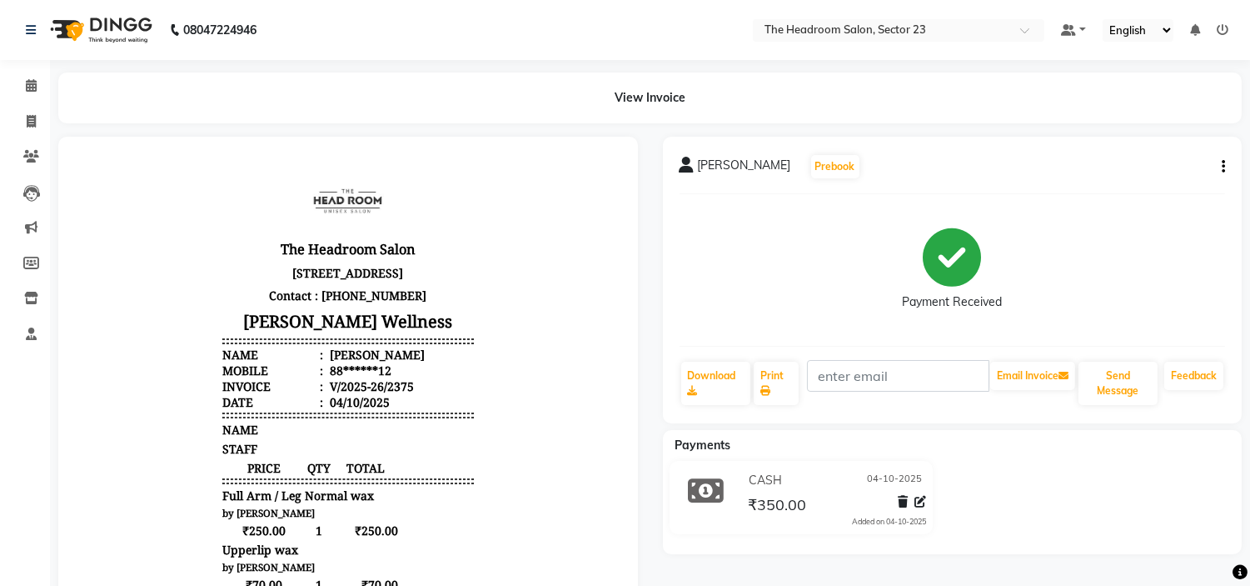
click at [1163, 512] on div "CASH [DATE] ₹350.00 Added on [DATE]" at bounding box center [953, 501] width 605 height 80
click at [31, 121] on icon at bounding box center [31, 121] width 9 height 12
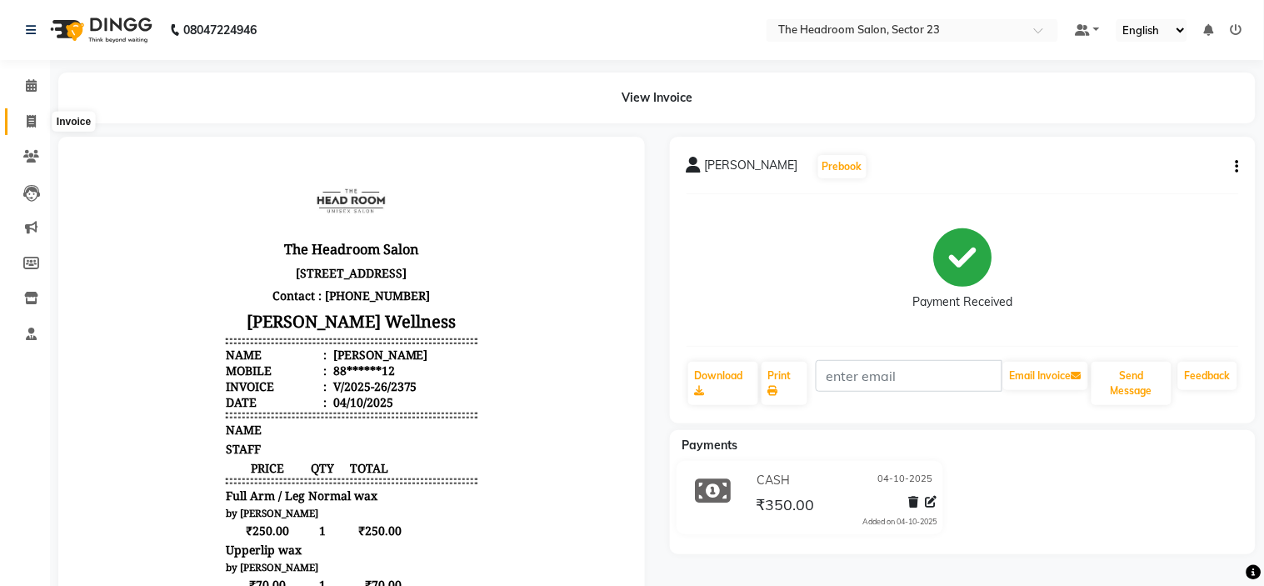
select select "6796"
select select "service"
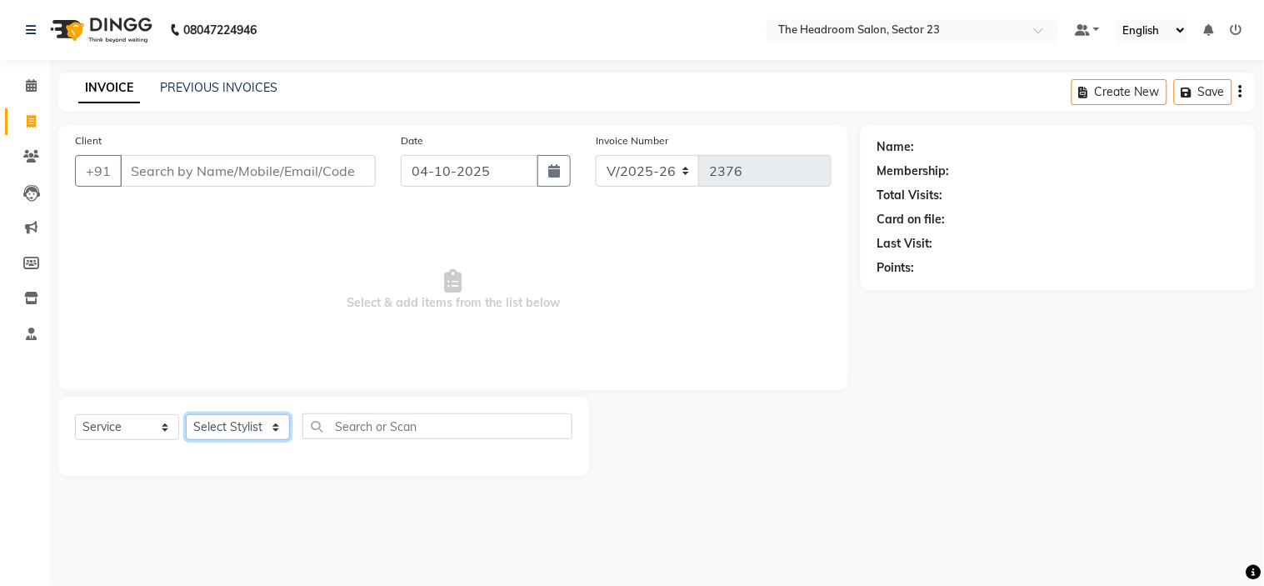
click at [247, 419] on select "Select Stylist [PERSON_NAME] [PERSON_NAME] [PERSON_NAME] Manager [PERSON_NAME] …" at bounding box center [238, 427] width 104 height 26
select select "53422"
click at [186, 415] on select "Select Stylist [PERSON_NAME] [PERSON_NAME] [PERSON_NAME] Manager [PERSON_NAME] …" at bounding box center [238, 427] width 104 height 26
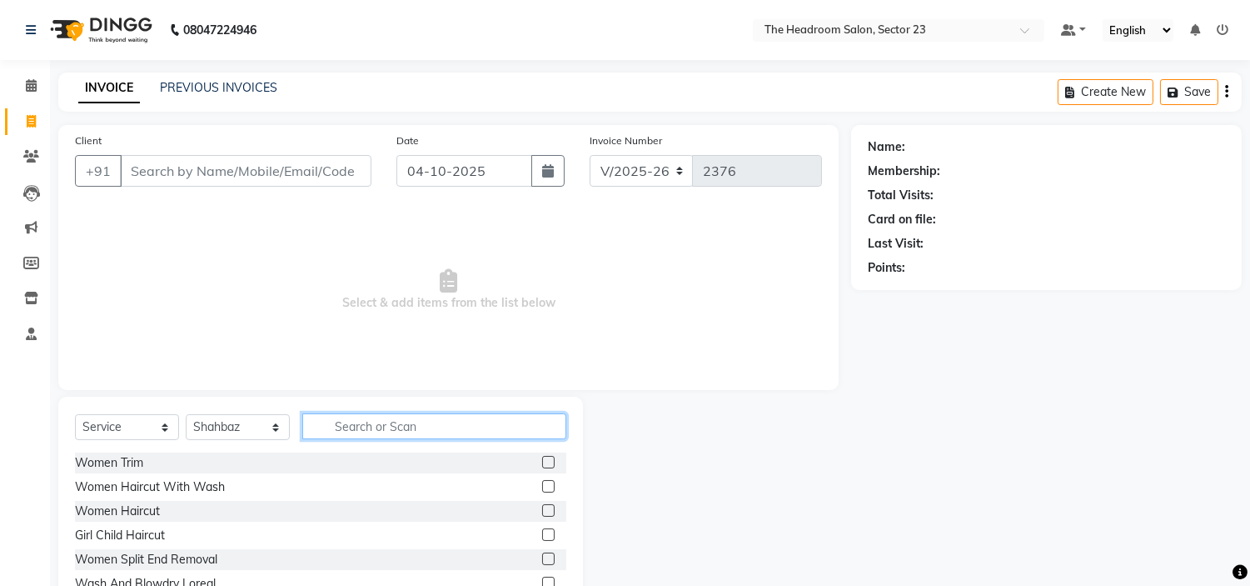
click at [352, 435] on input "text" at bounding box center [434, 426] width 264 height 26
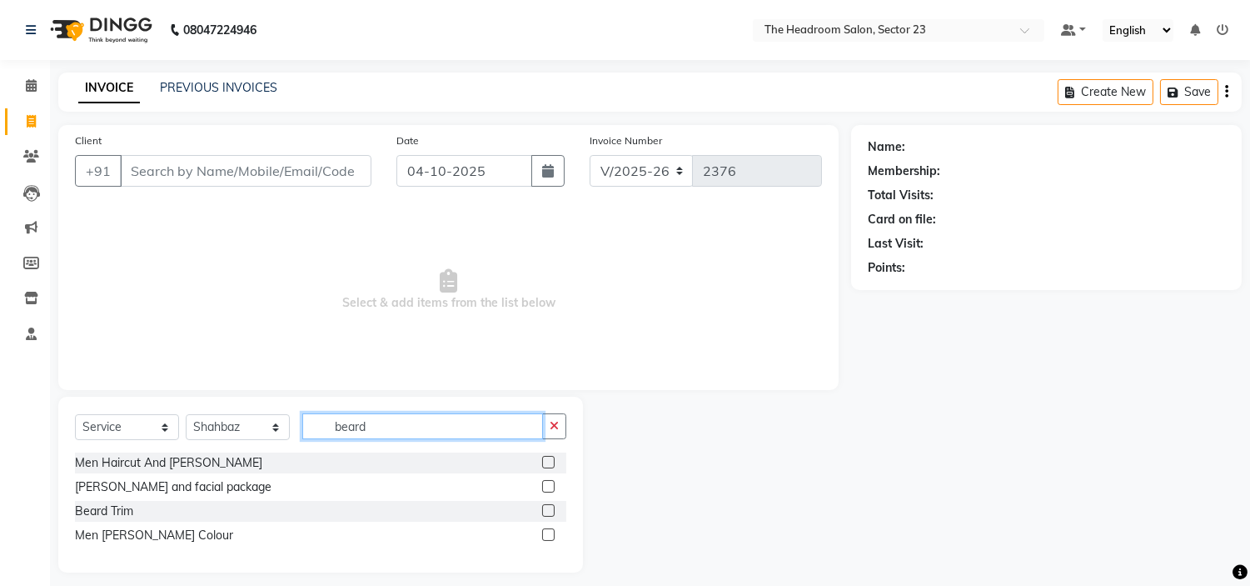
type input "beard"
click at [545, 504] on label at bounding box center [548, 510] width 12 height 12
click at [545, 506] on input "checkbox" at bounding box center [547, 511] width 11 height 11
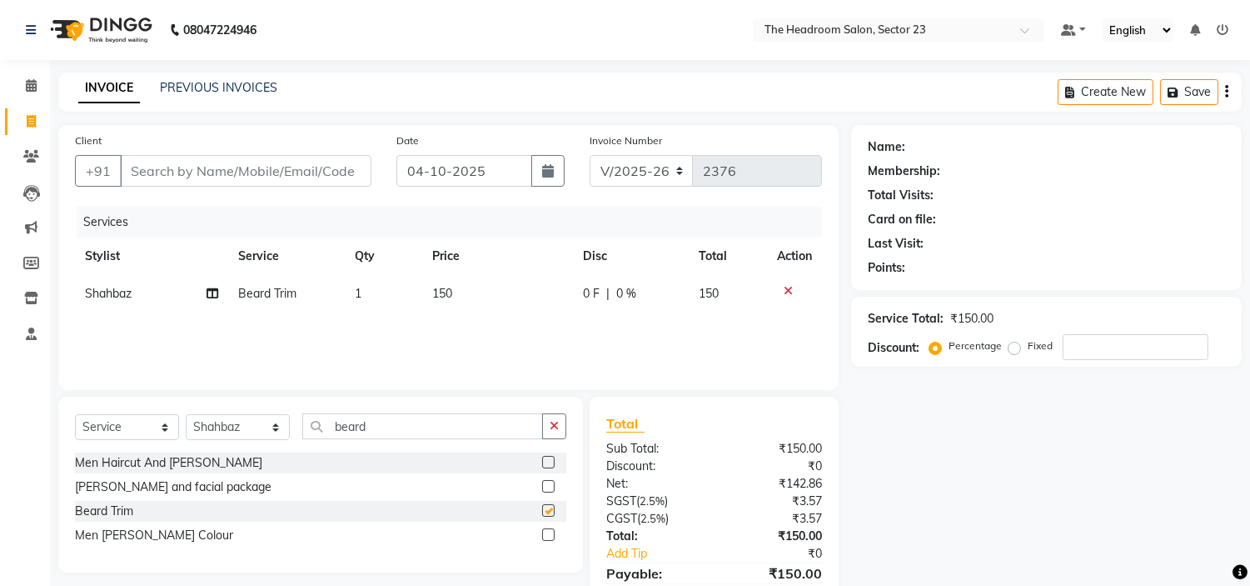
checkbox input "false"
click at [152, 164] on input "Client" at bounding box center [246, 171] width 252 height 32
type input "u"
type input "0"
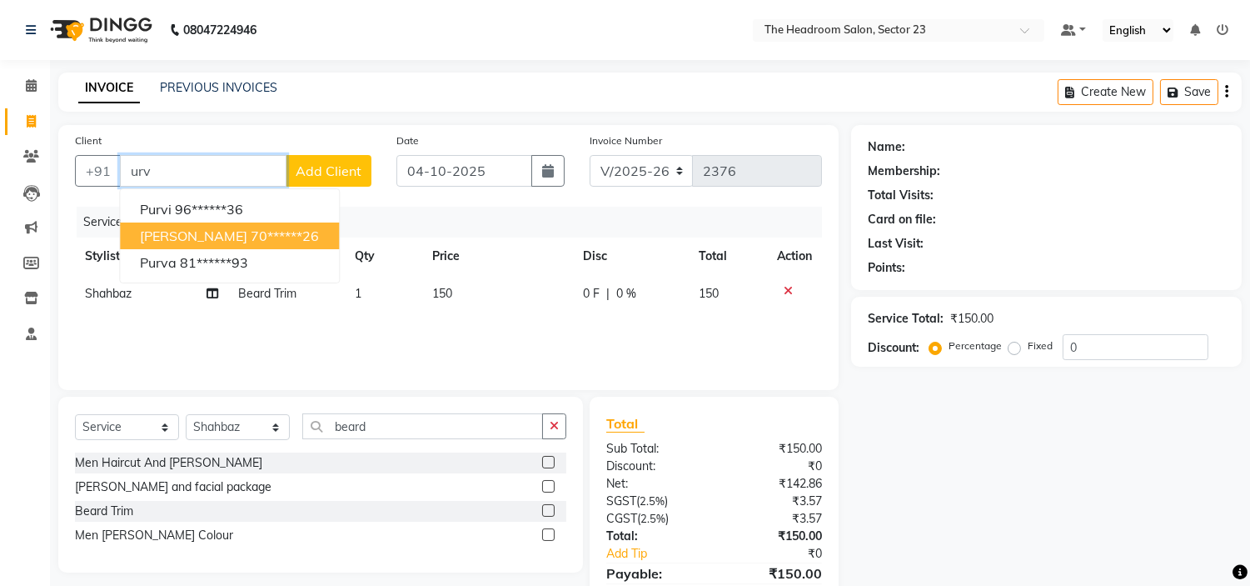
click at [251, 237] on ngb-highlight "70******26" at bounding box center [285, 235] width 68 height 17
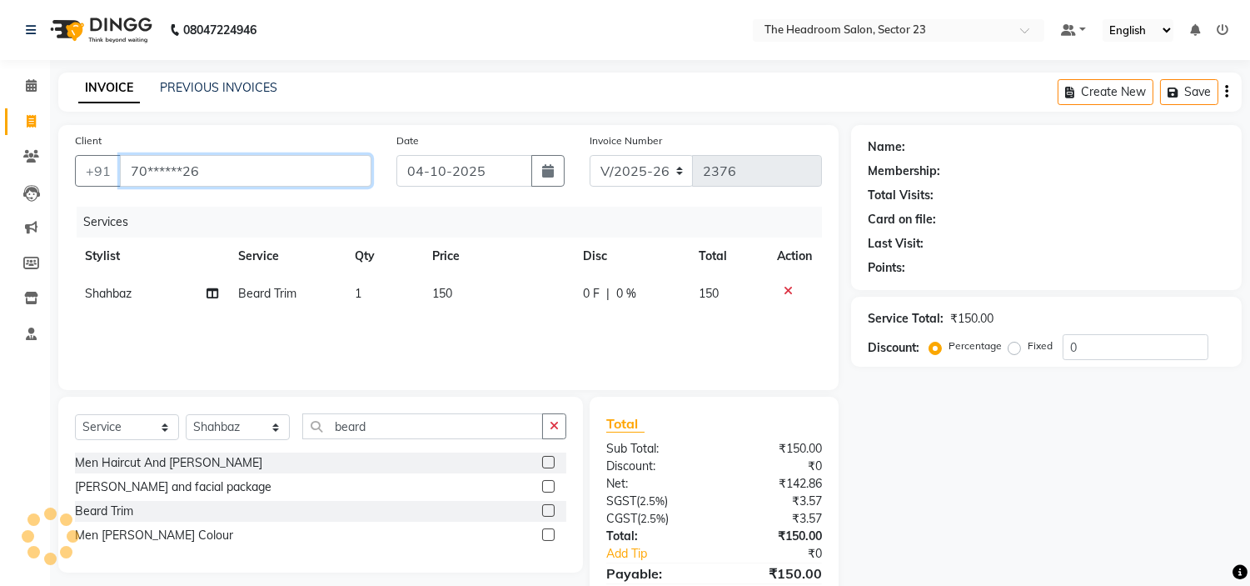
type input "70******26"
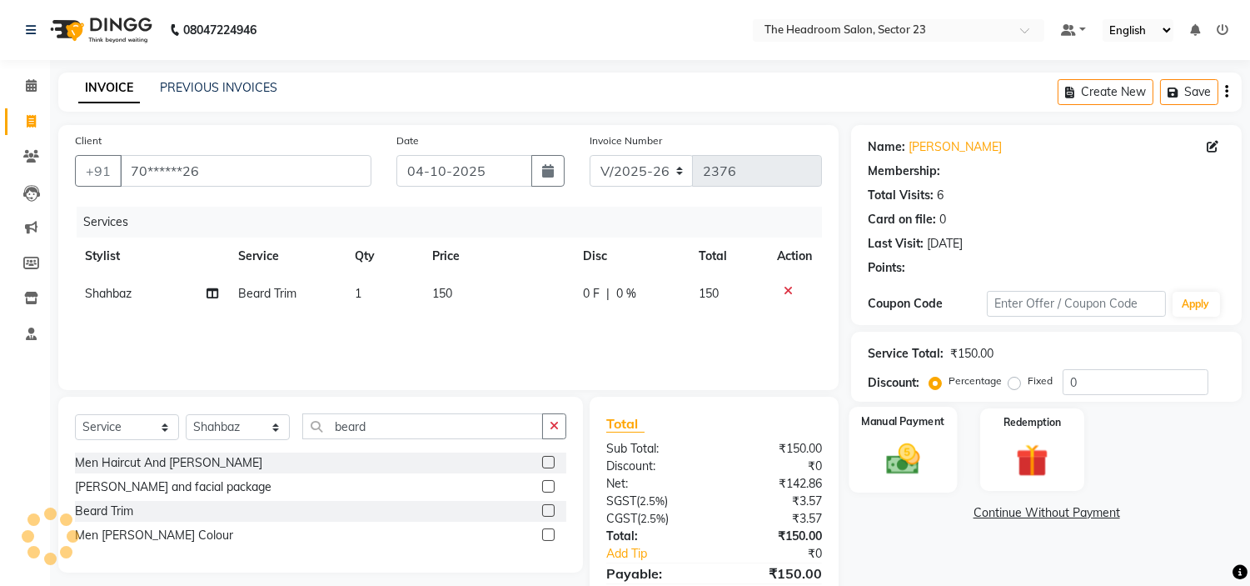
click at [897, 478] on div "Manual Payment" at bounding box center [904, 449] width 108 height 85
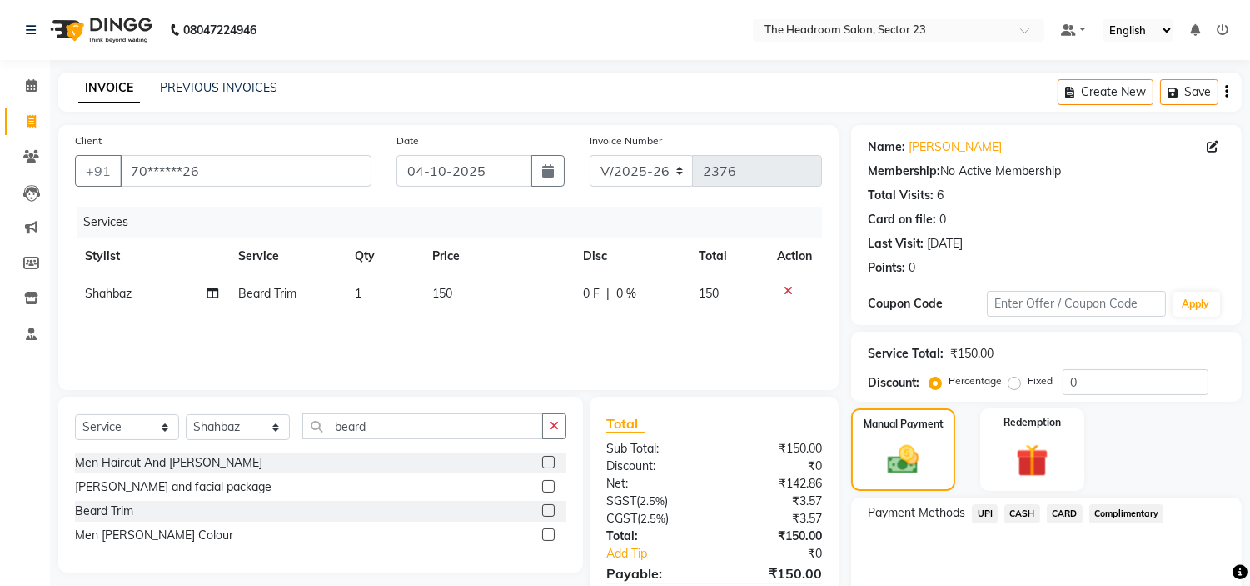
scroll to position [80, 0]
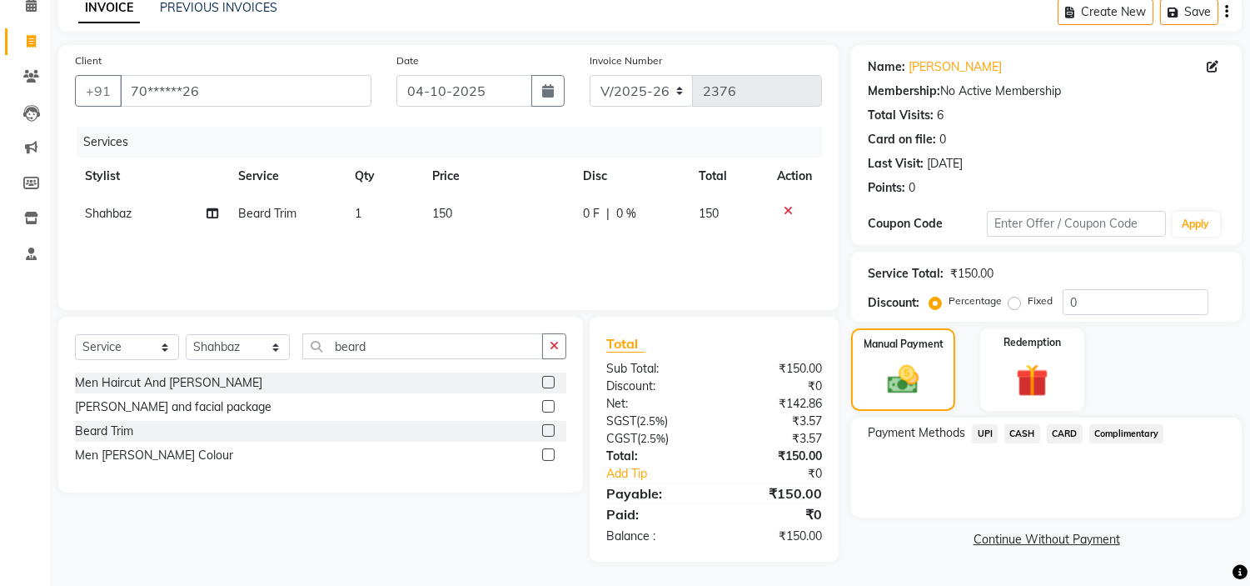
click at [993, 430] on span "UPI" at bounding box center [985, 433] width 26 height 19
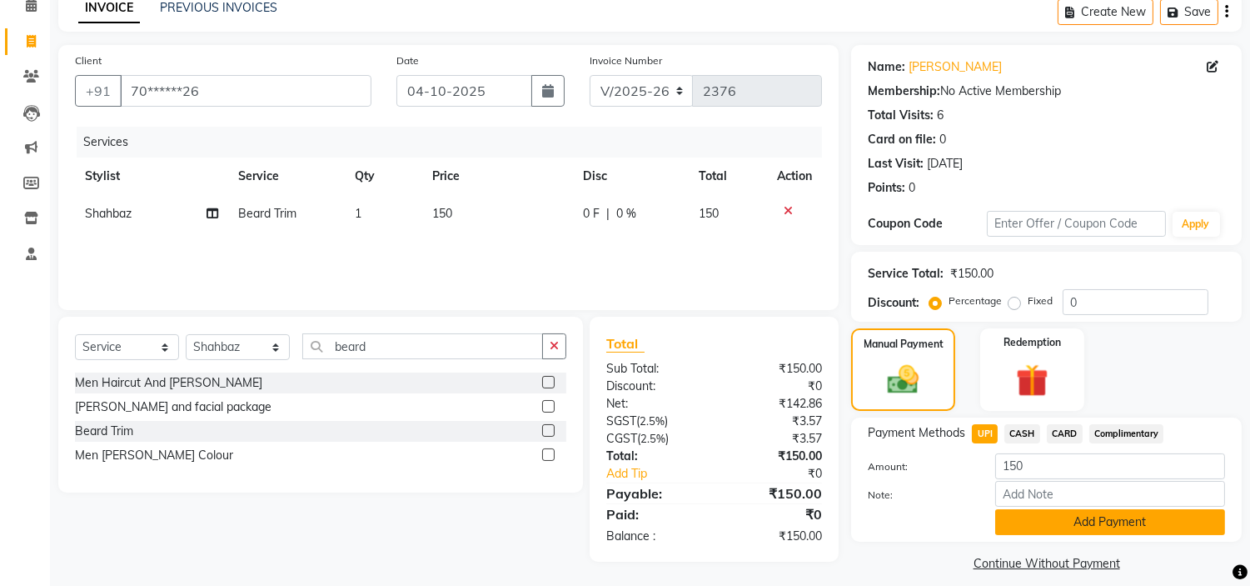
click at [1092, 515] on button "Add Payment" at bounding box center [1111, 522] width 230 height 26
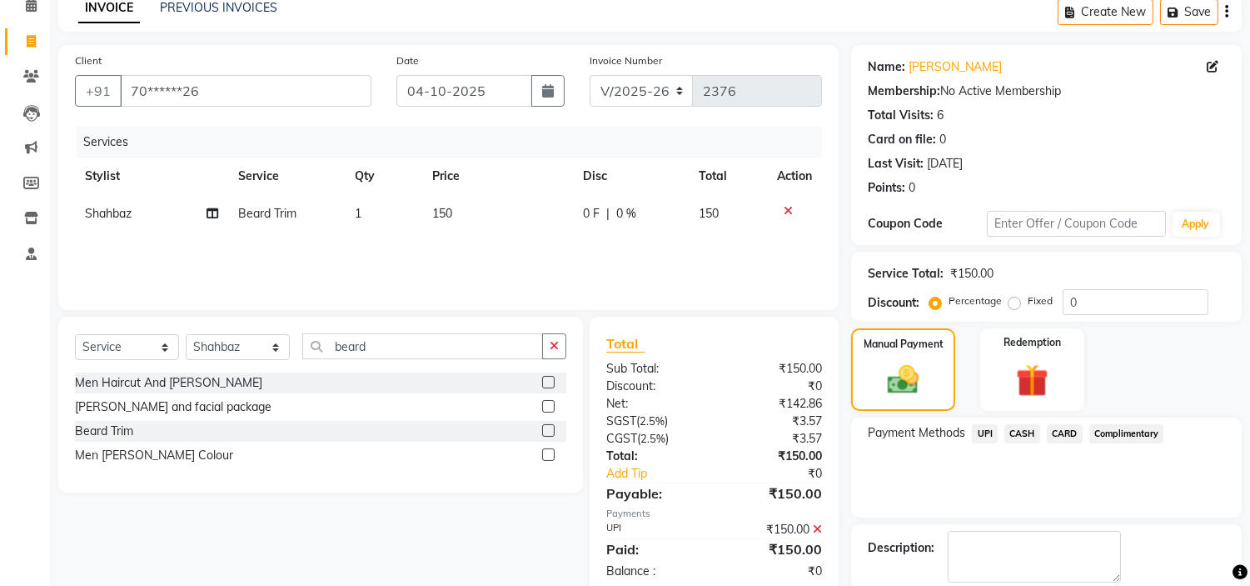
scroll to position [163, 0]
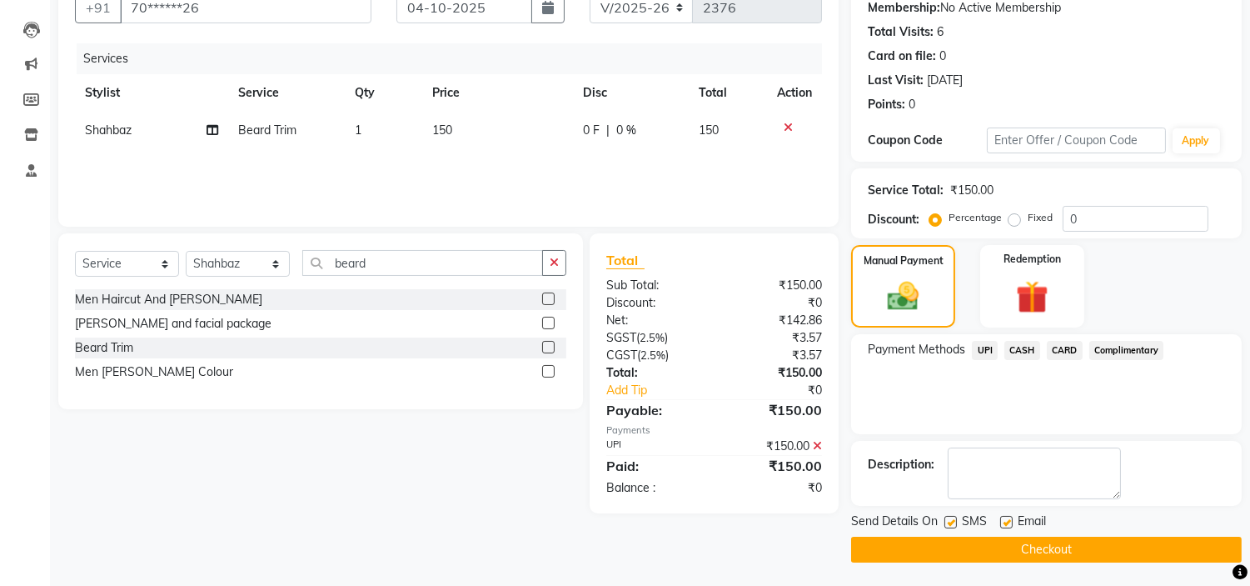
click at [1144, 556] on button "Checkout" at bounding box center [1046, 550] width 391 height 26
